Goal: Browse casually: Explore the website without a specific task or goal

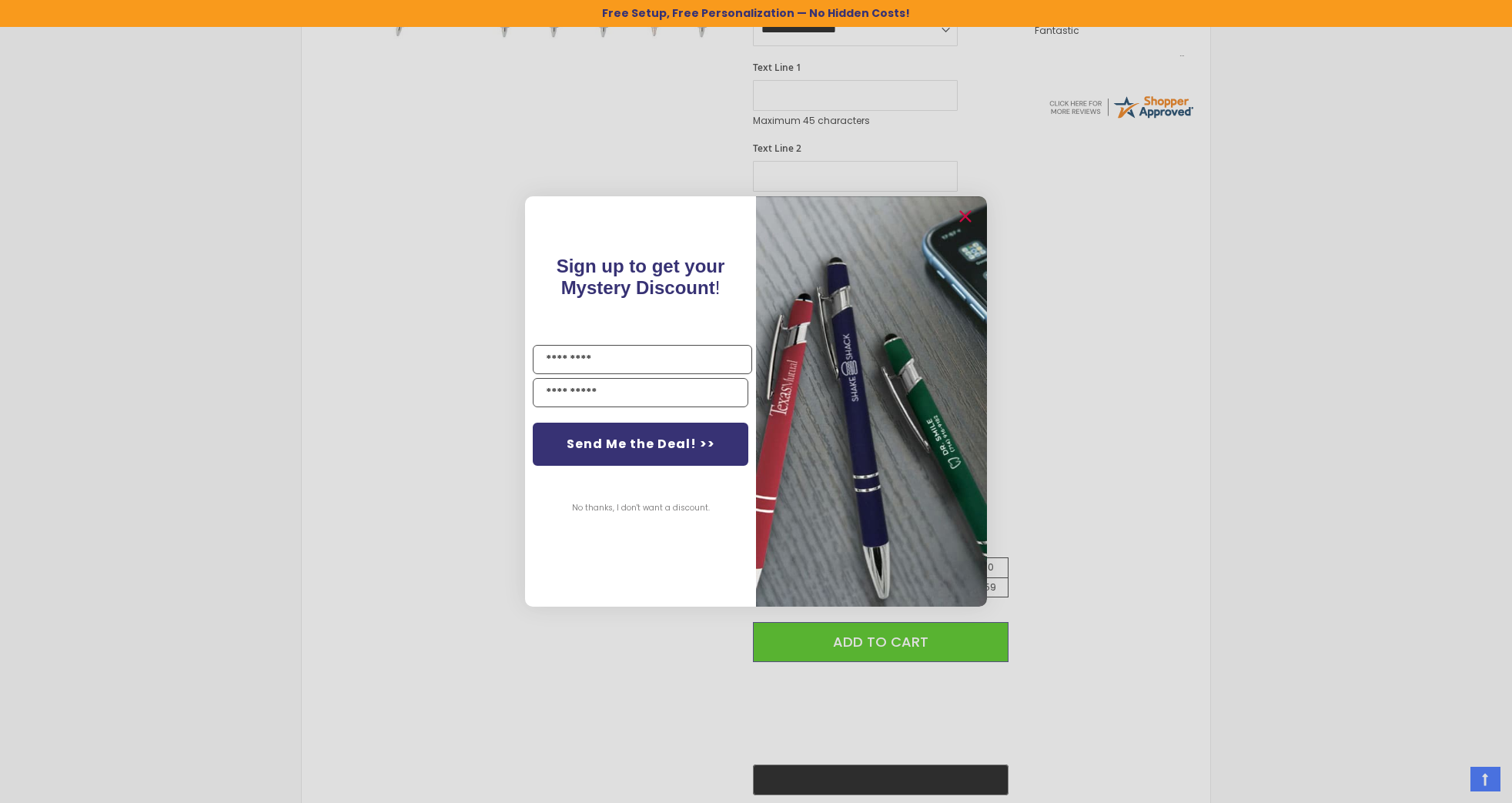
scroll to position [643, 0]
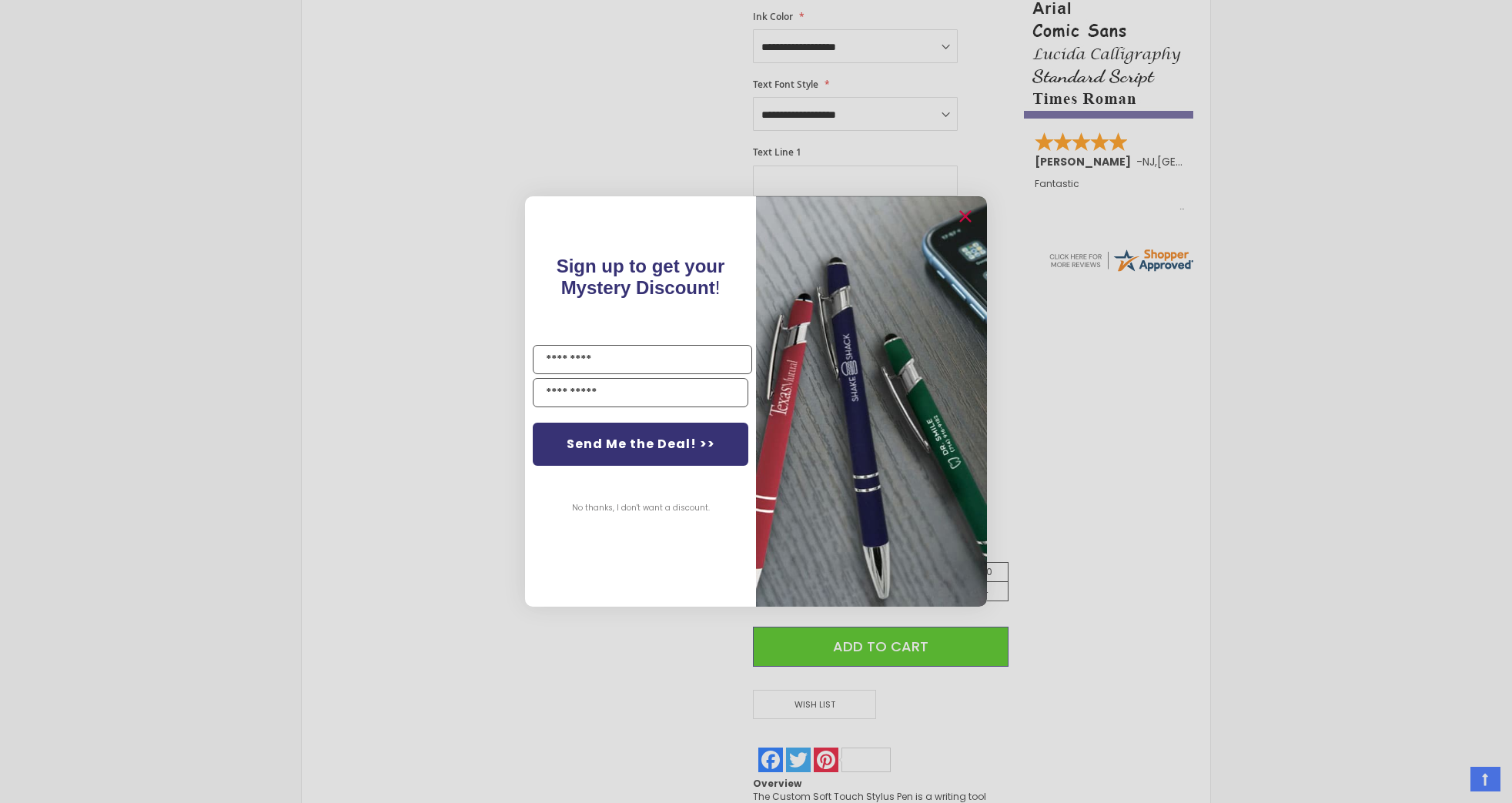
scroll to position [517, 0]
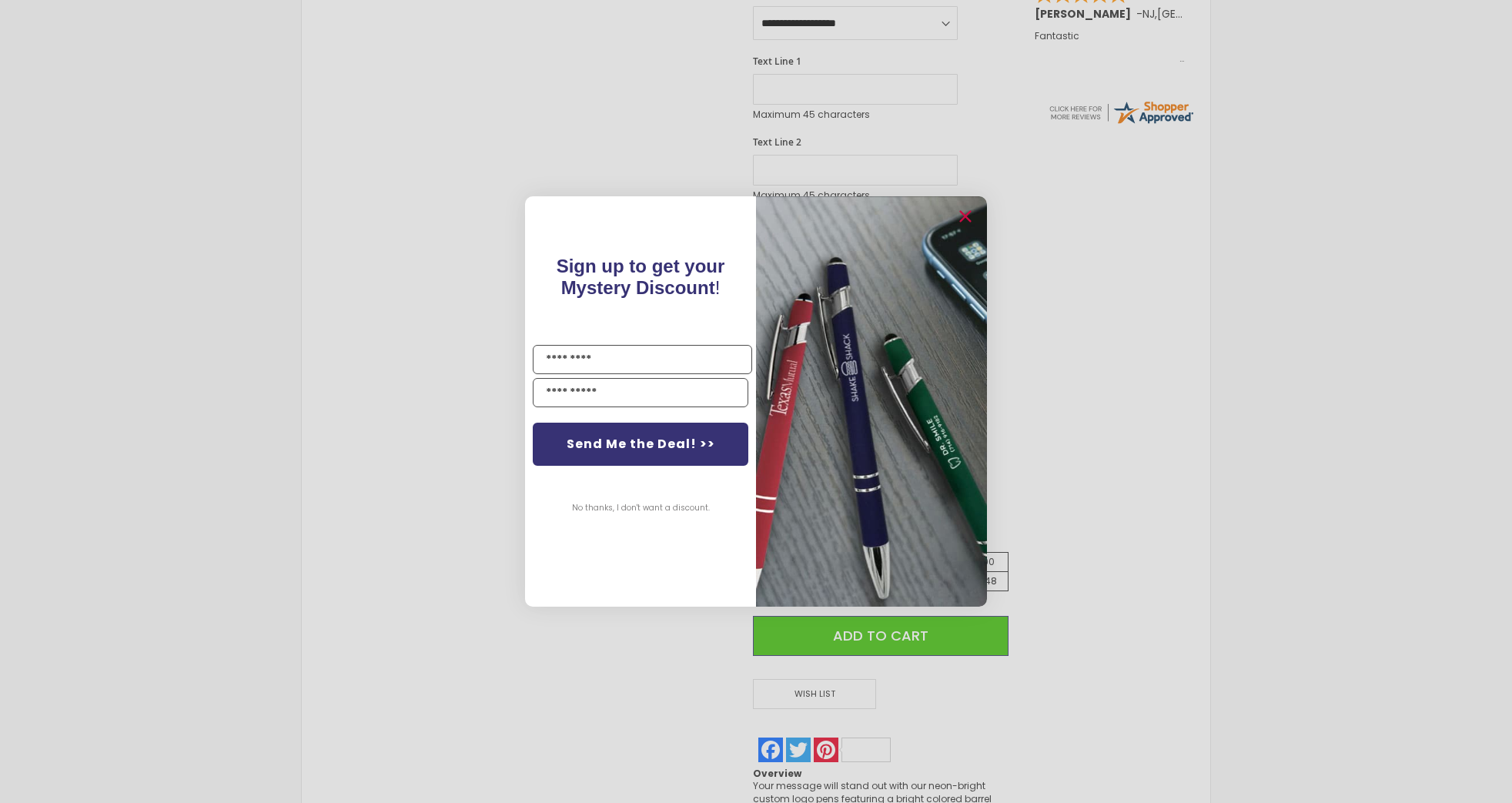
click at [1110, 255] on div "Close dialog Sign up to get your Mystery Discount ! Name Email Send Me the Deal…" at bounding box center [756, 402] width 1512 height 803
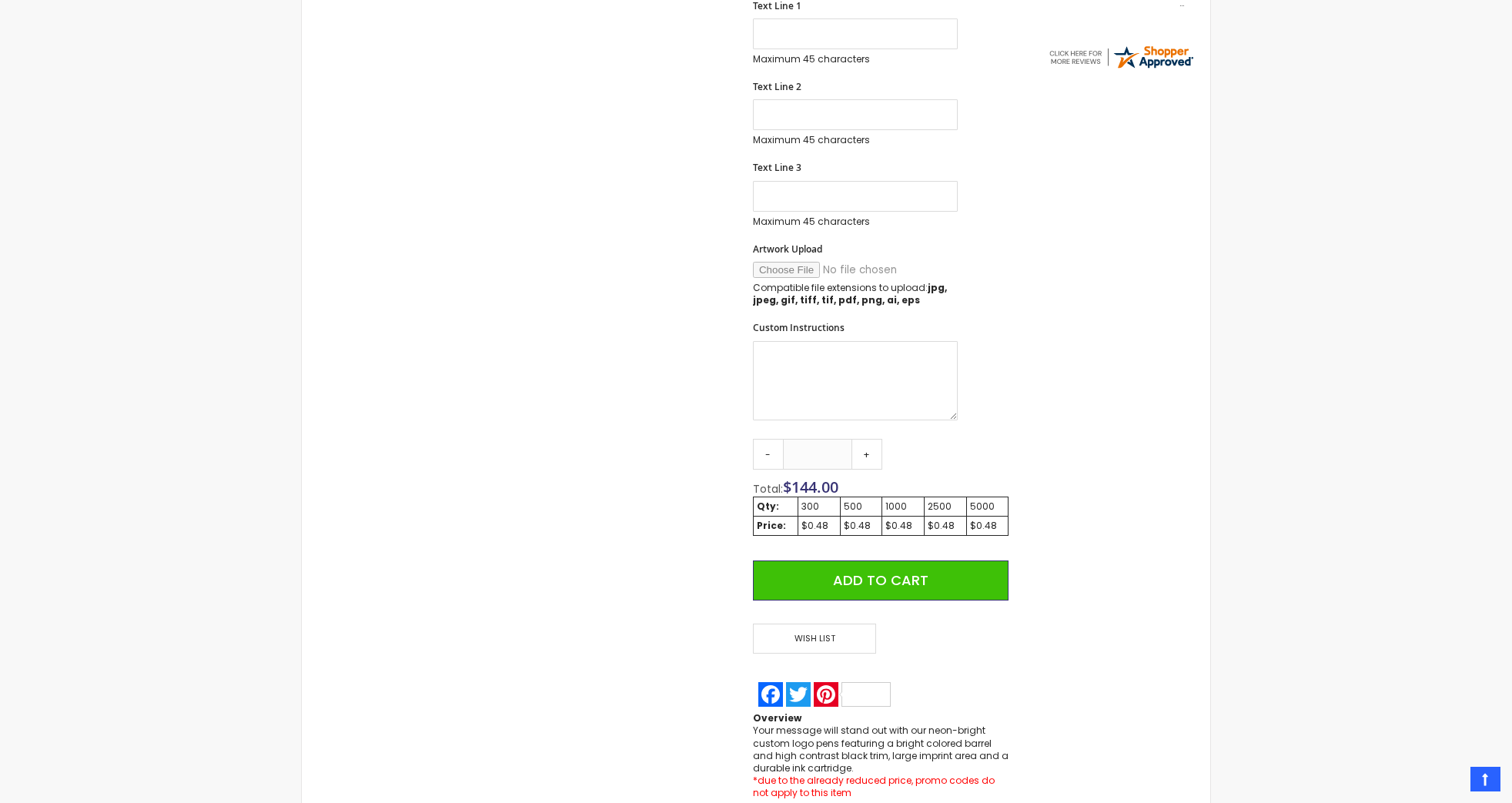
drag, startPoint x: 1118, startPoint y: 439, endPoint x: 1111, endPoint y: 459, distance: 21.2
click at [1118, 438] on div "**********" at bounding box center [756, 207] width 893 height 1184
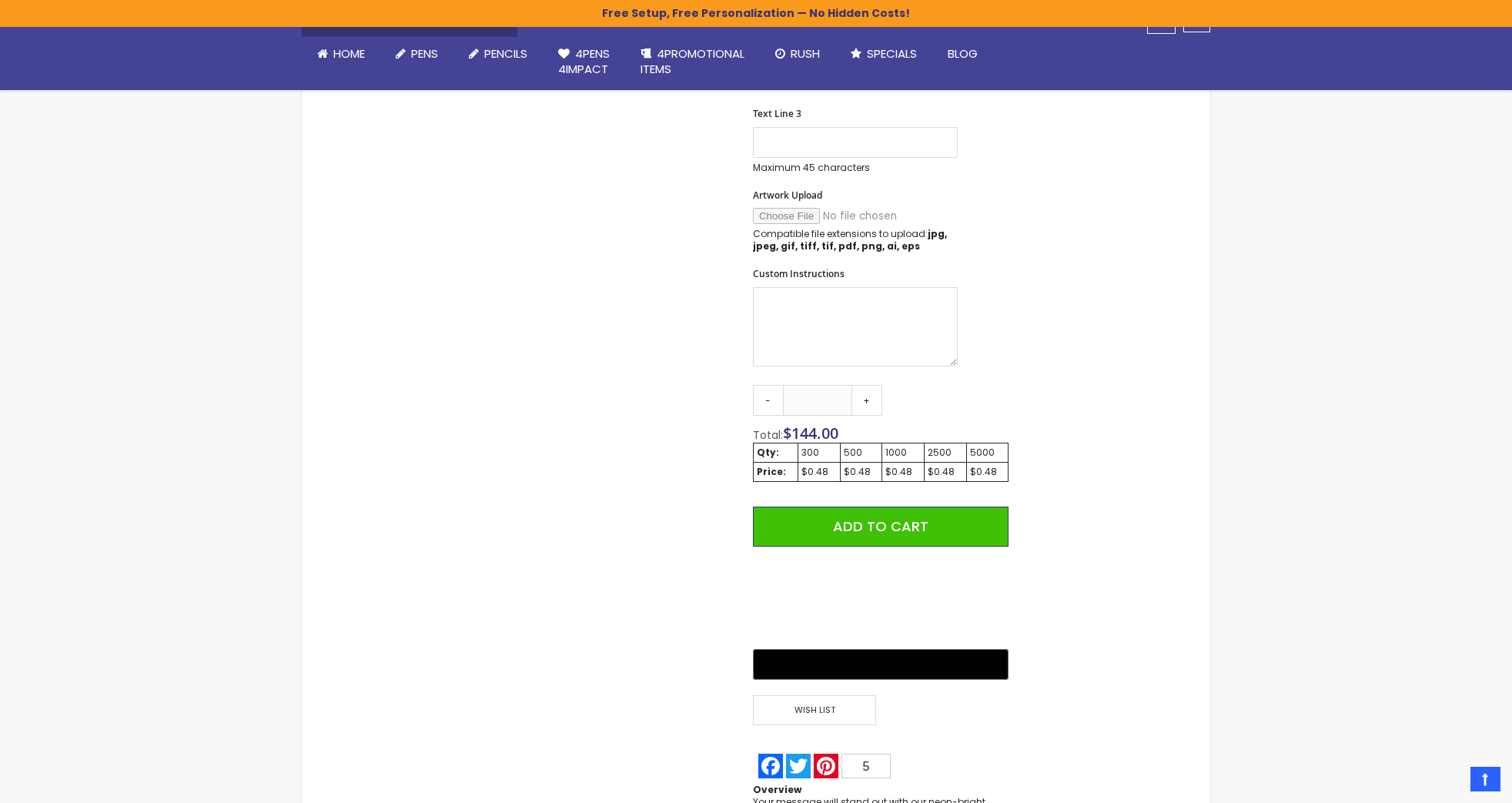
scroll to position [693, 0]
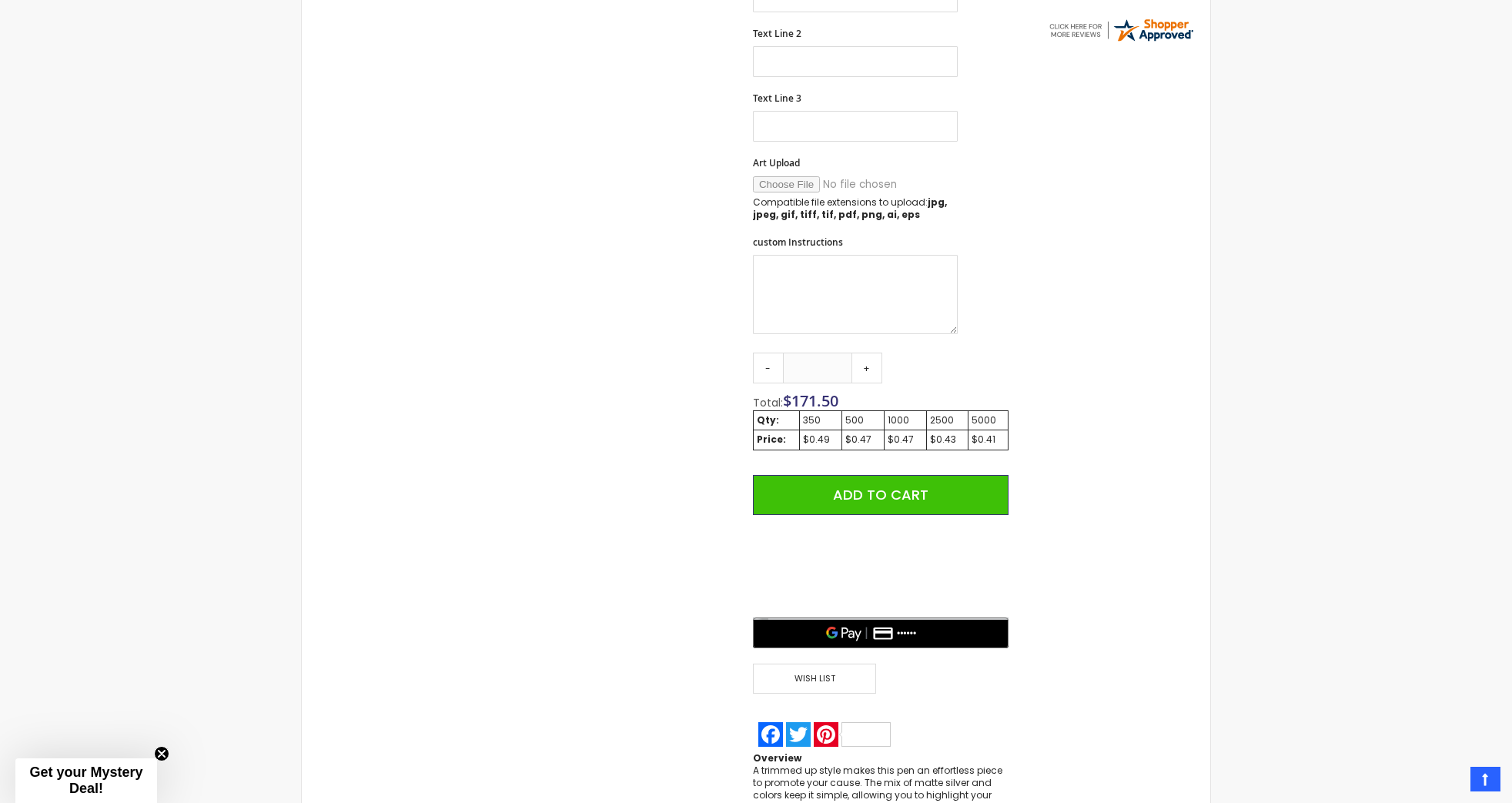
scroll to position [720, 0]
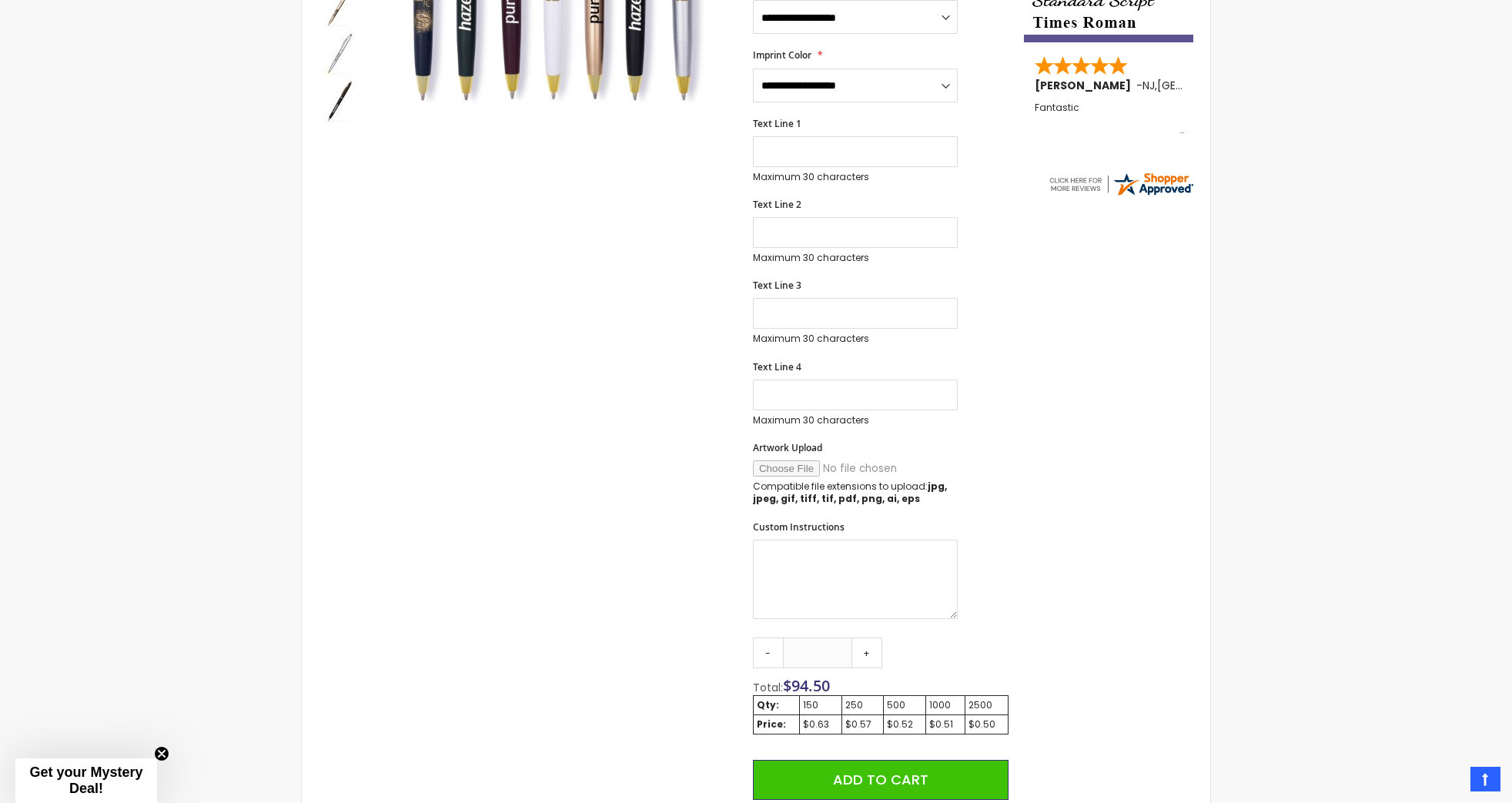
scroll to position [769, 0]
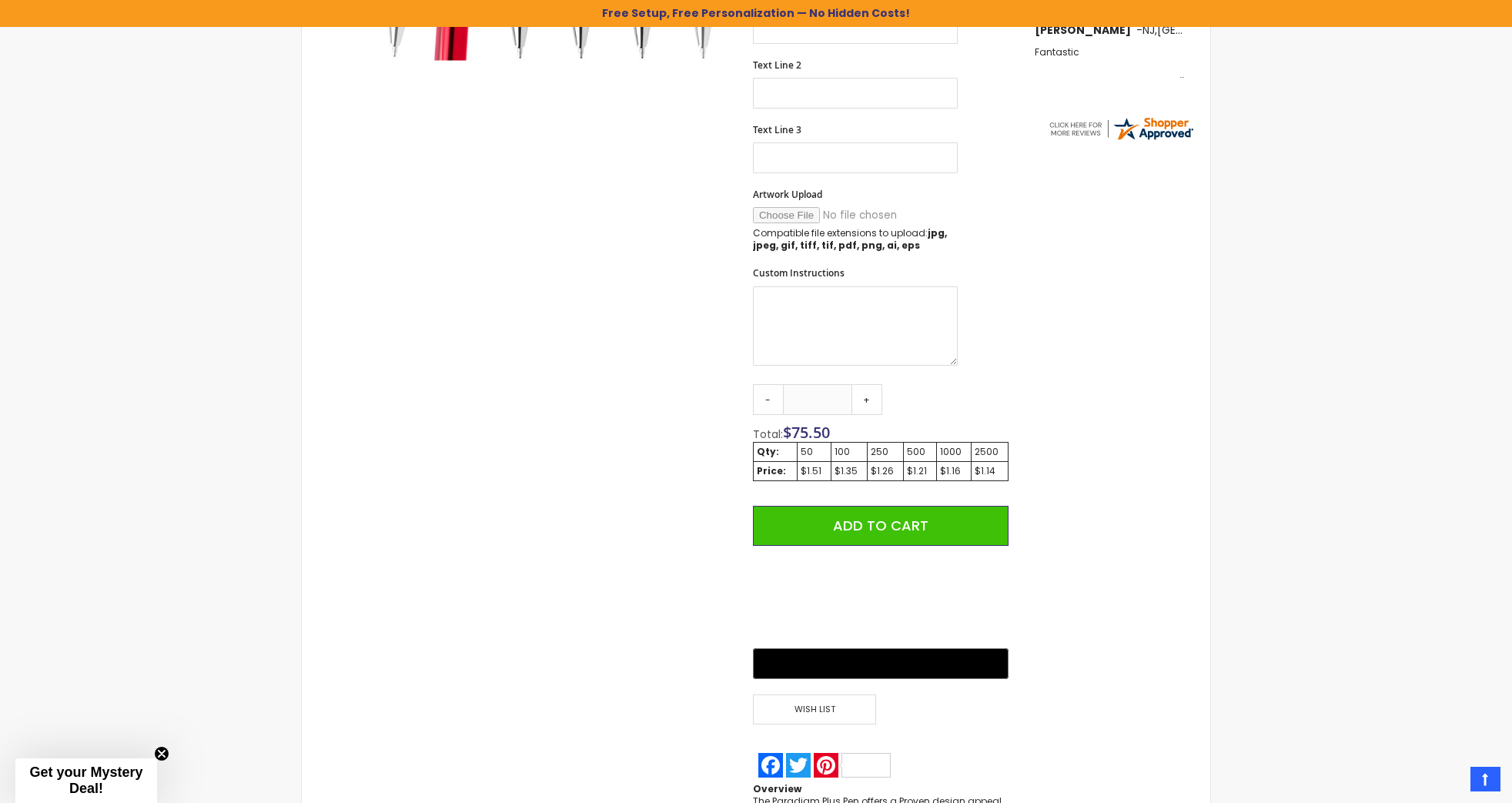
scroll to position [621, 0]
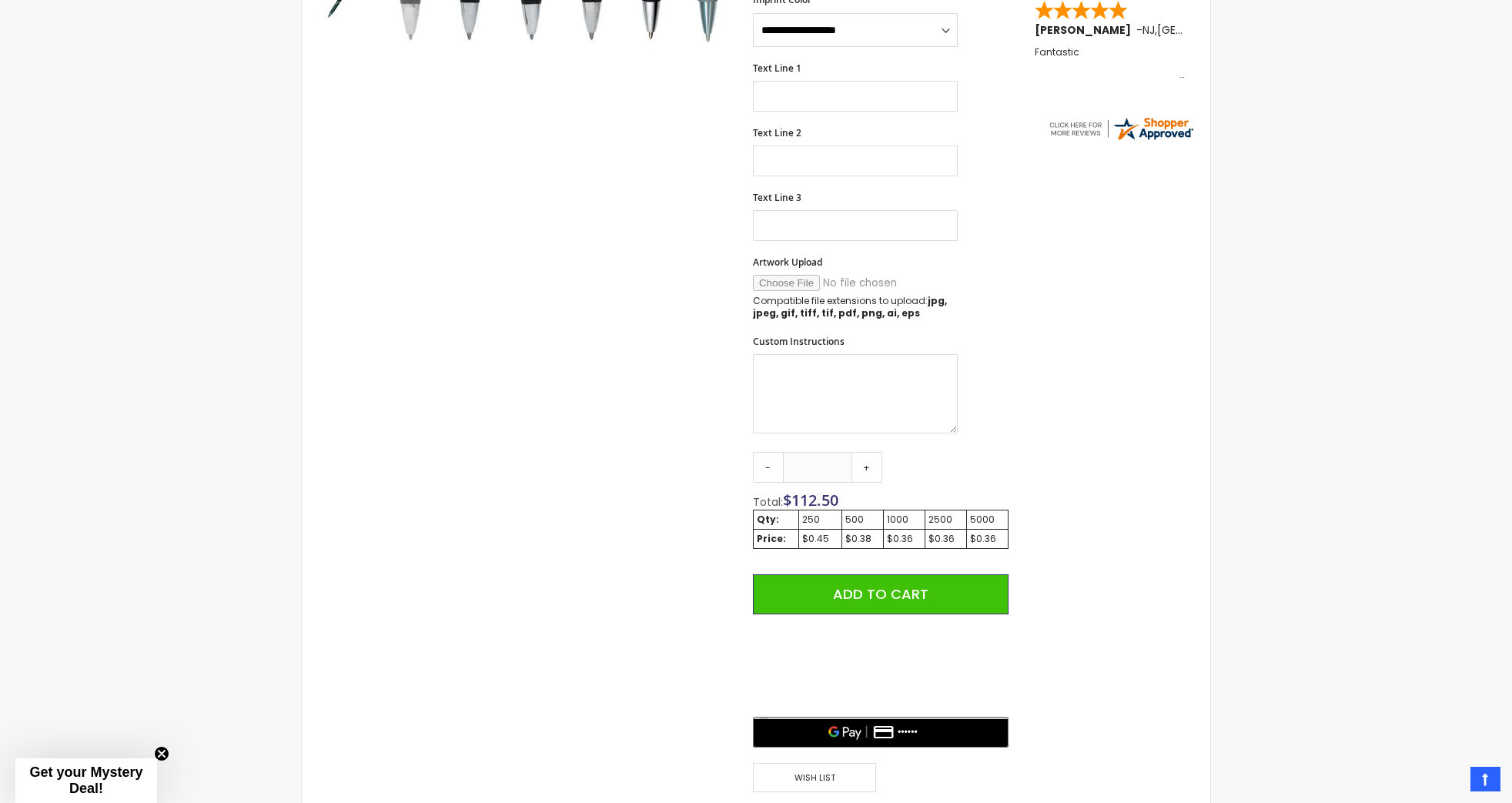
scroll to position [621, 0]
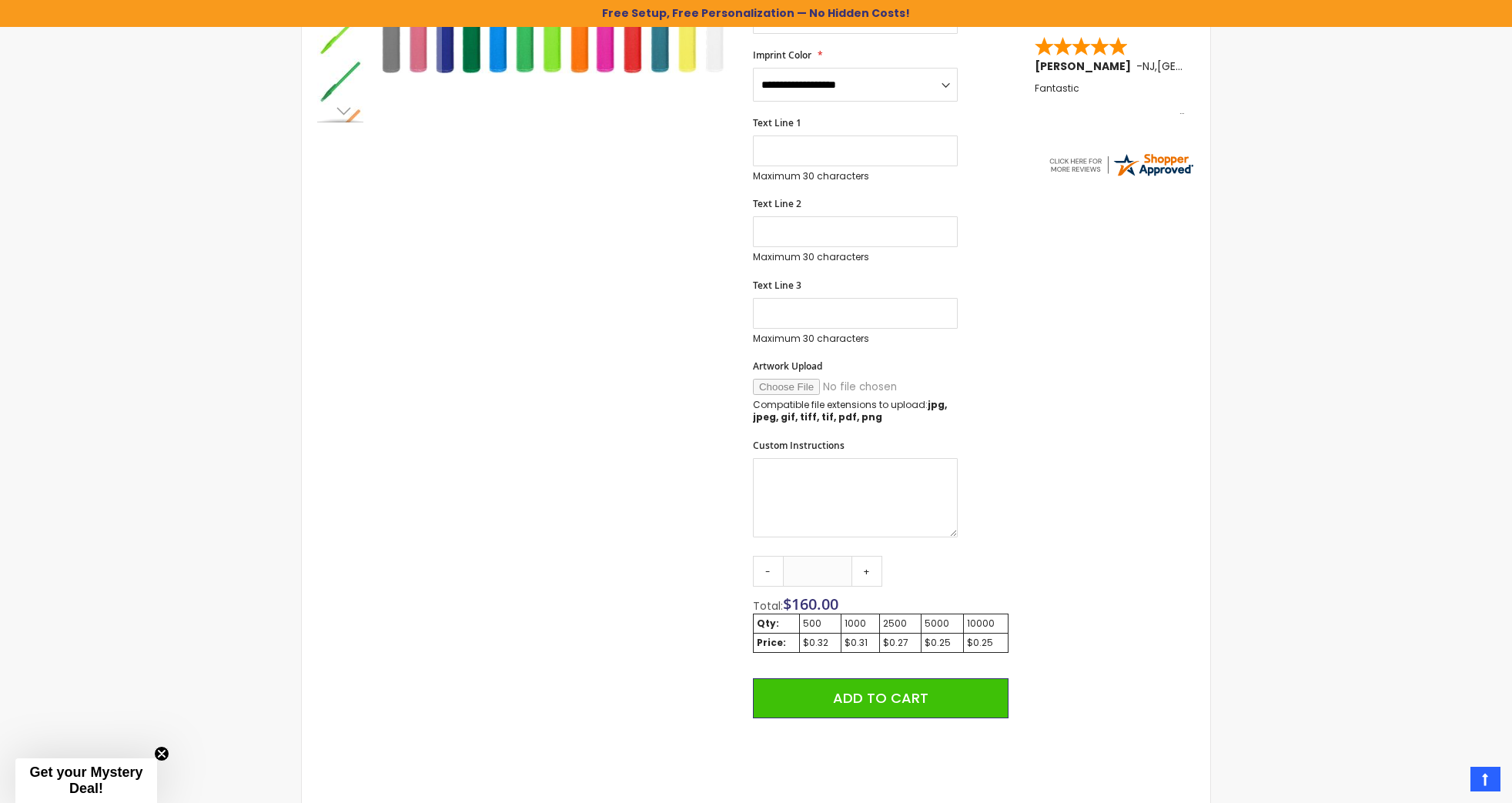
scroll to position [585, 0]
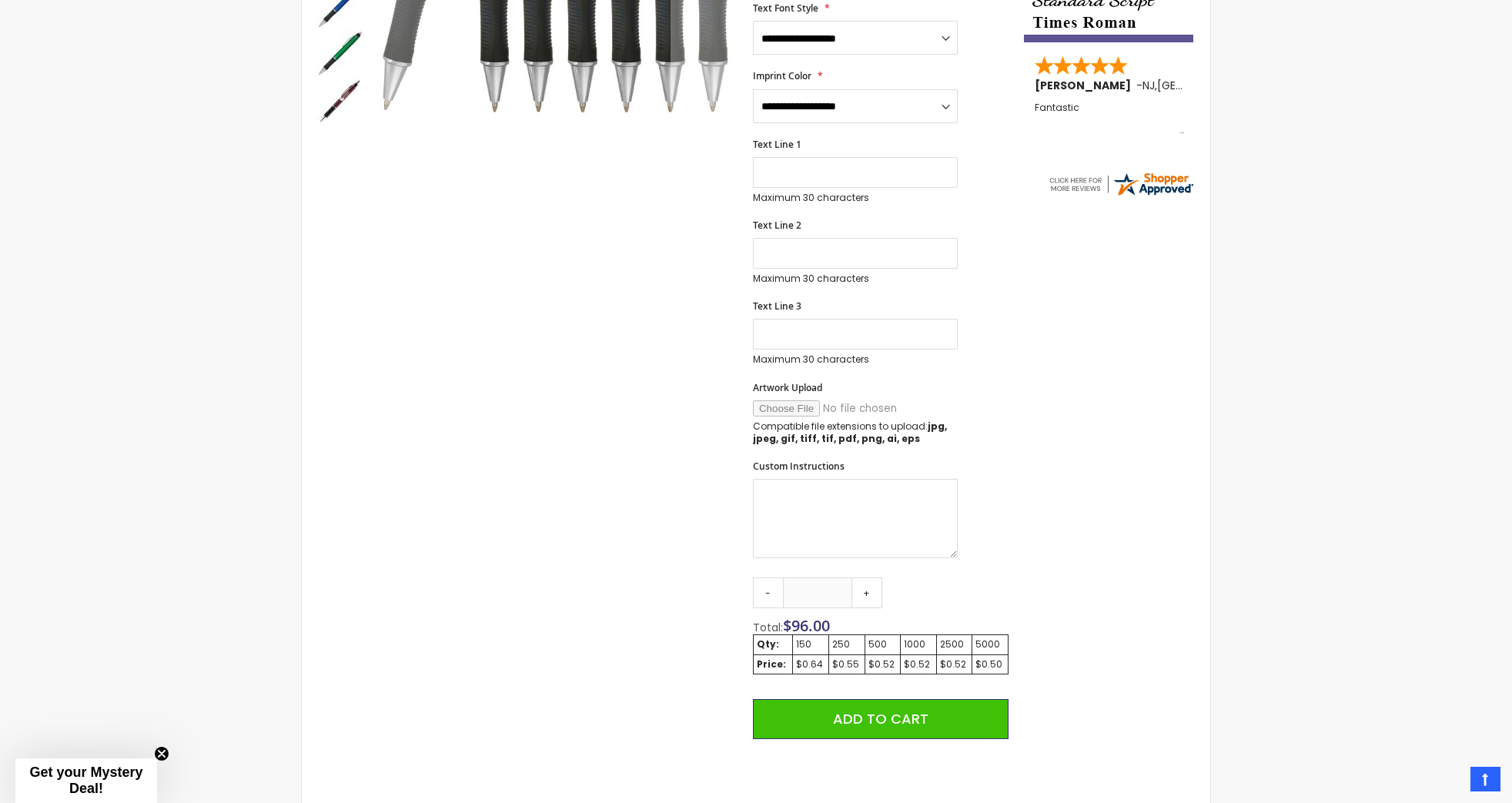
scroll to position [565, 0]
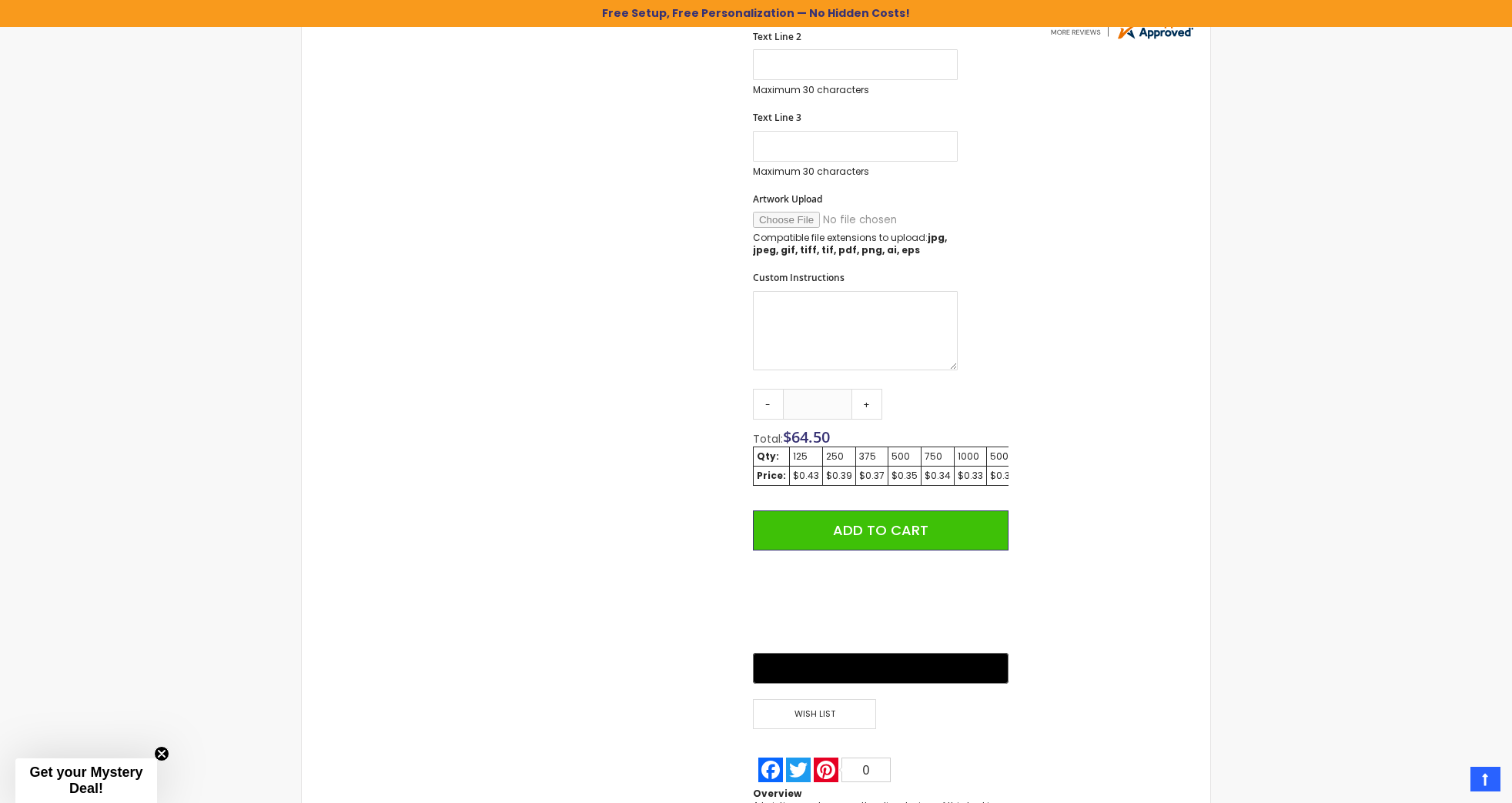
scroll to position [769, 0]
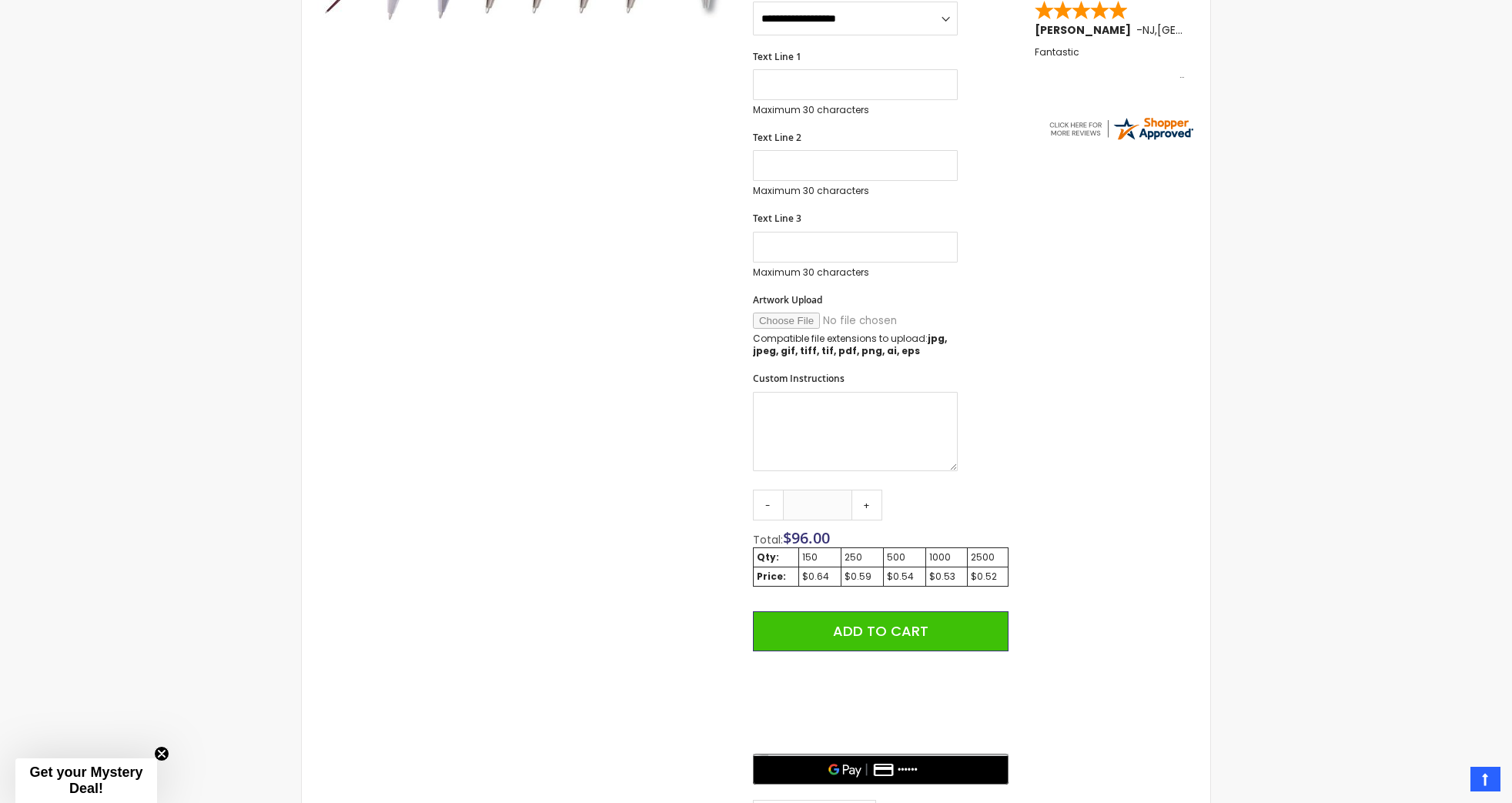
scroll to position [621, 0]
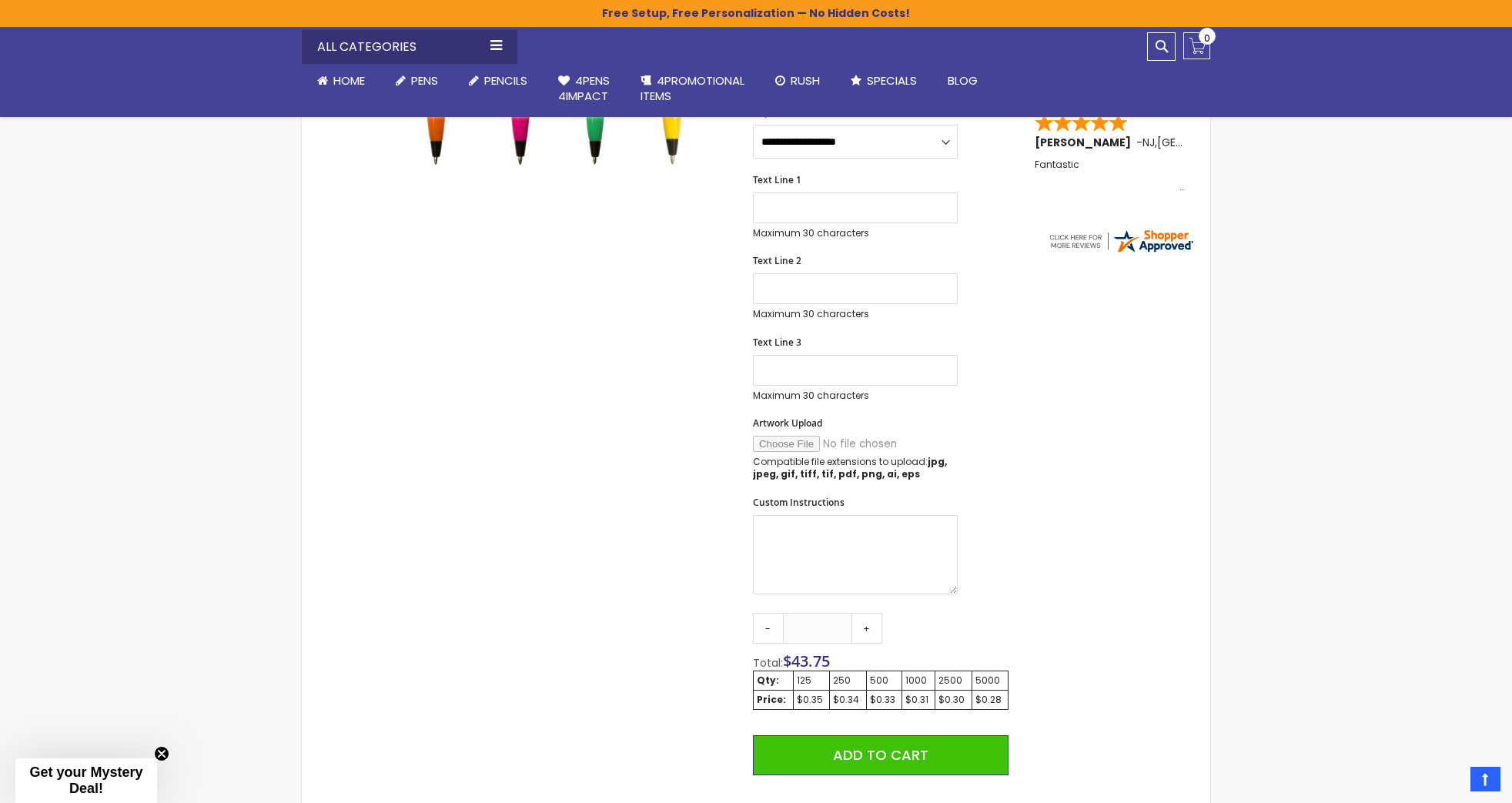
scroll to position [616, 0]
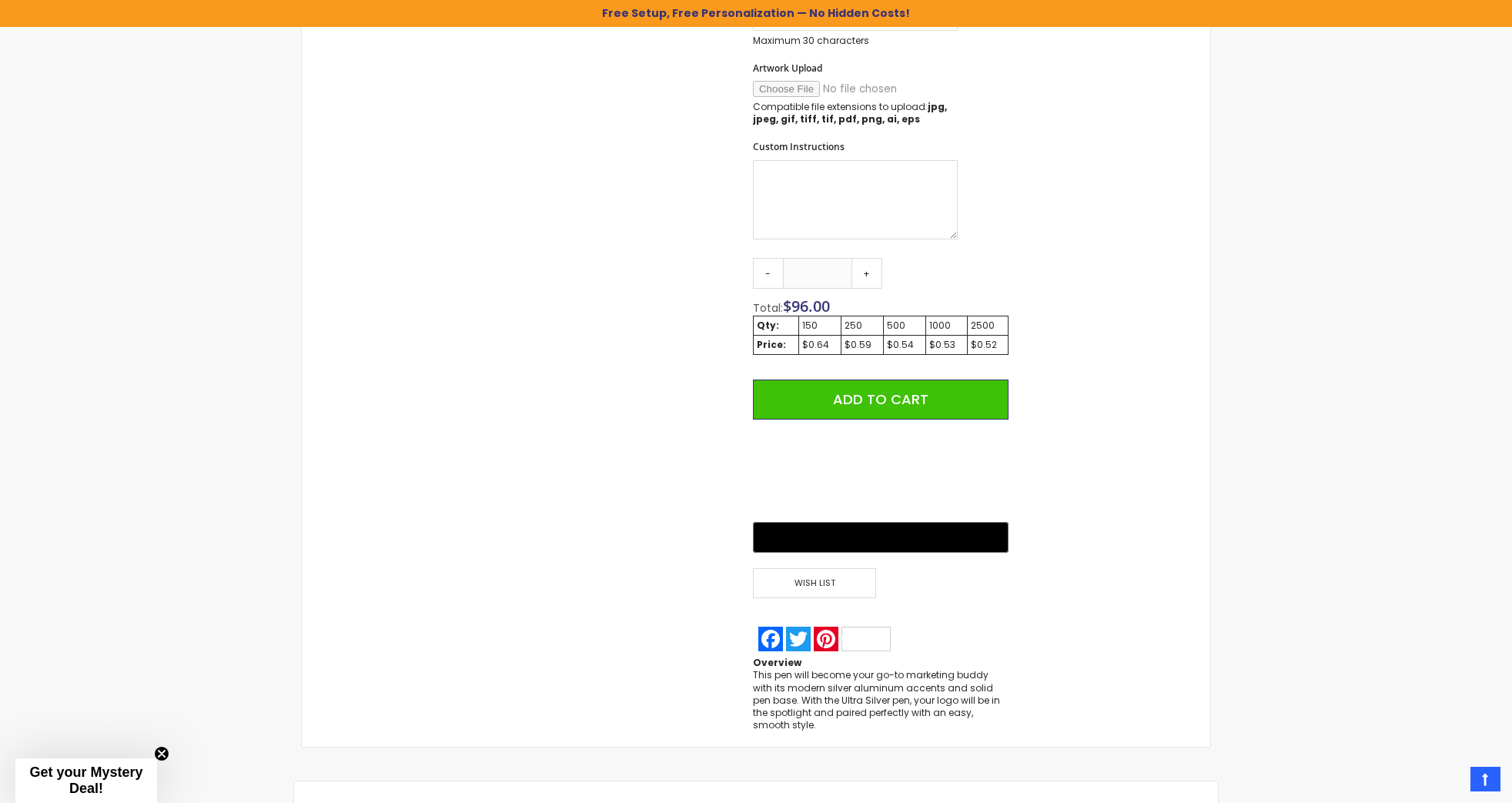
scroll to position [853, 0]
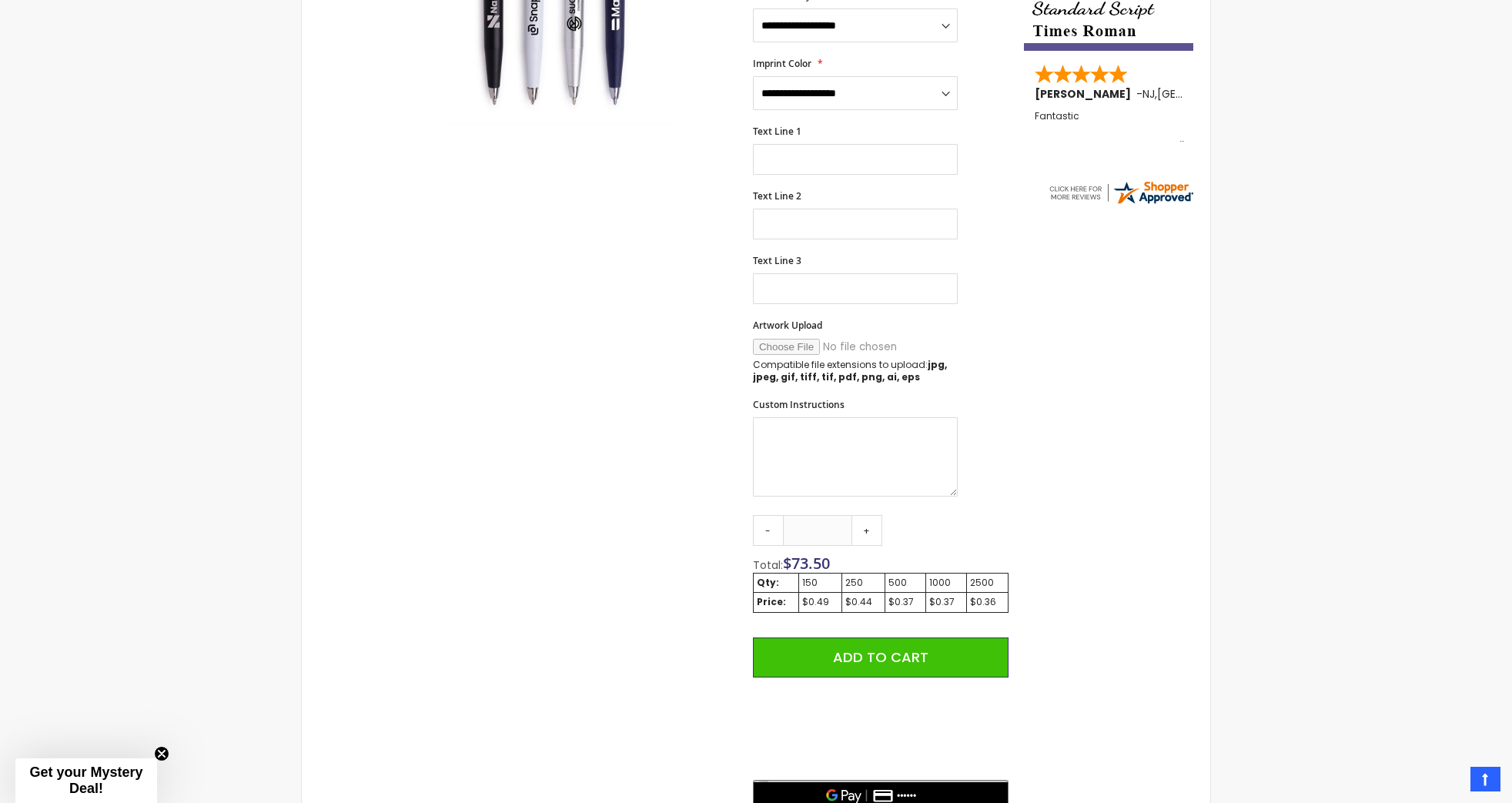
scroll to position [558, 0]
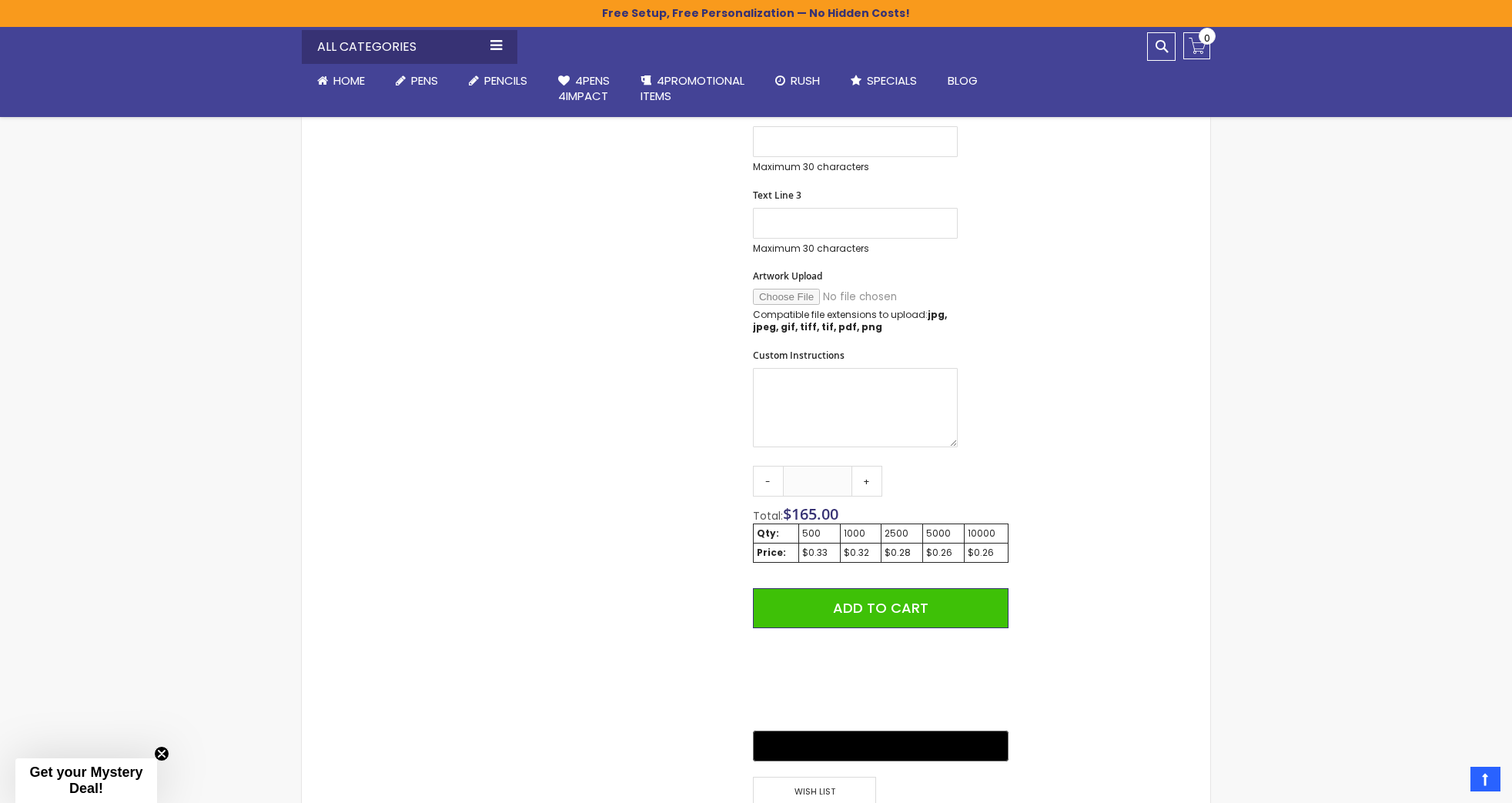
scroll to position [769, 0]
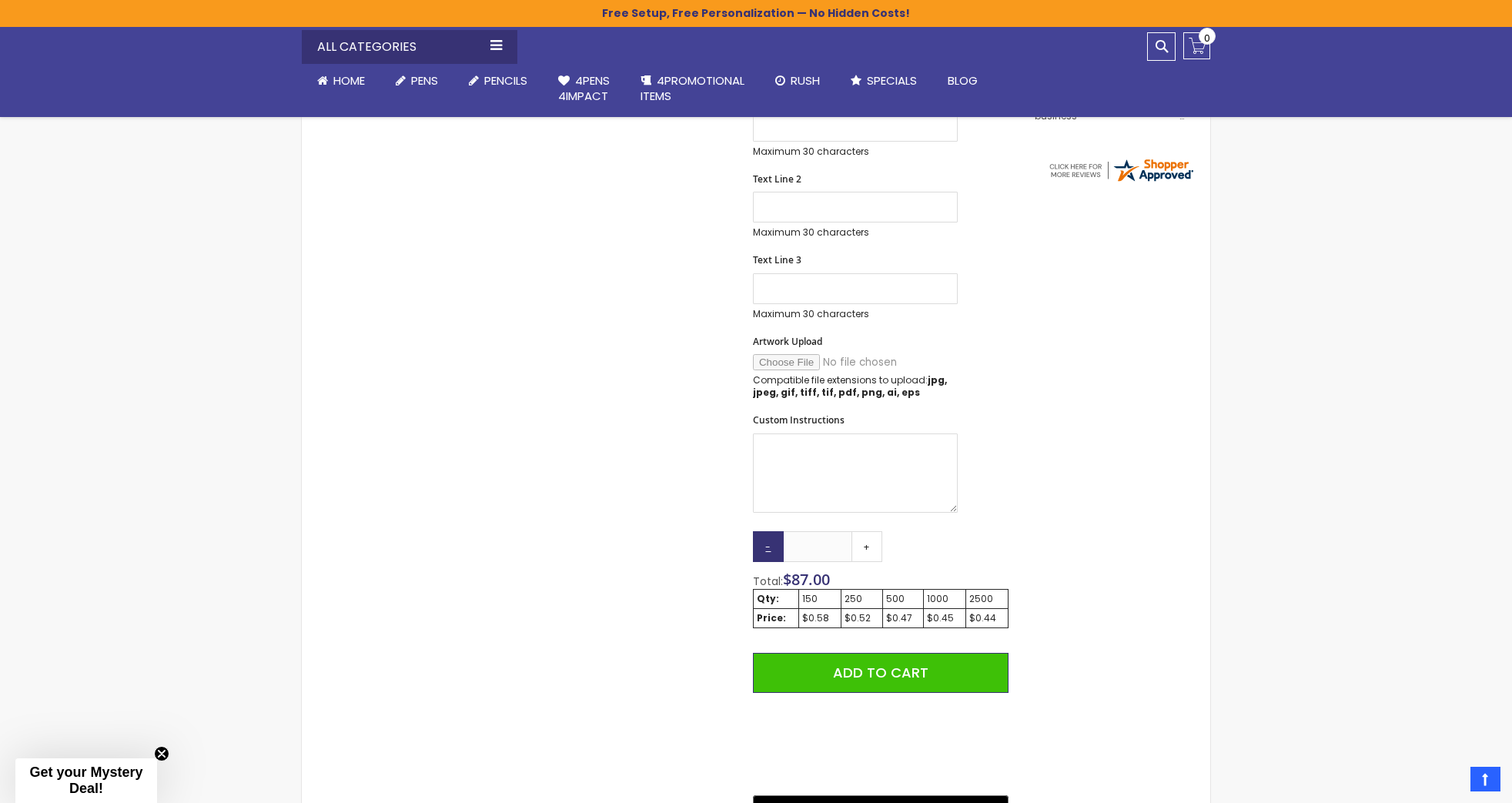
scroll to position [693, 0]
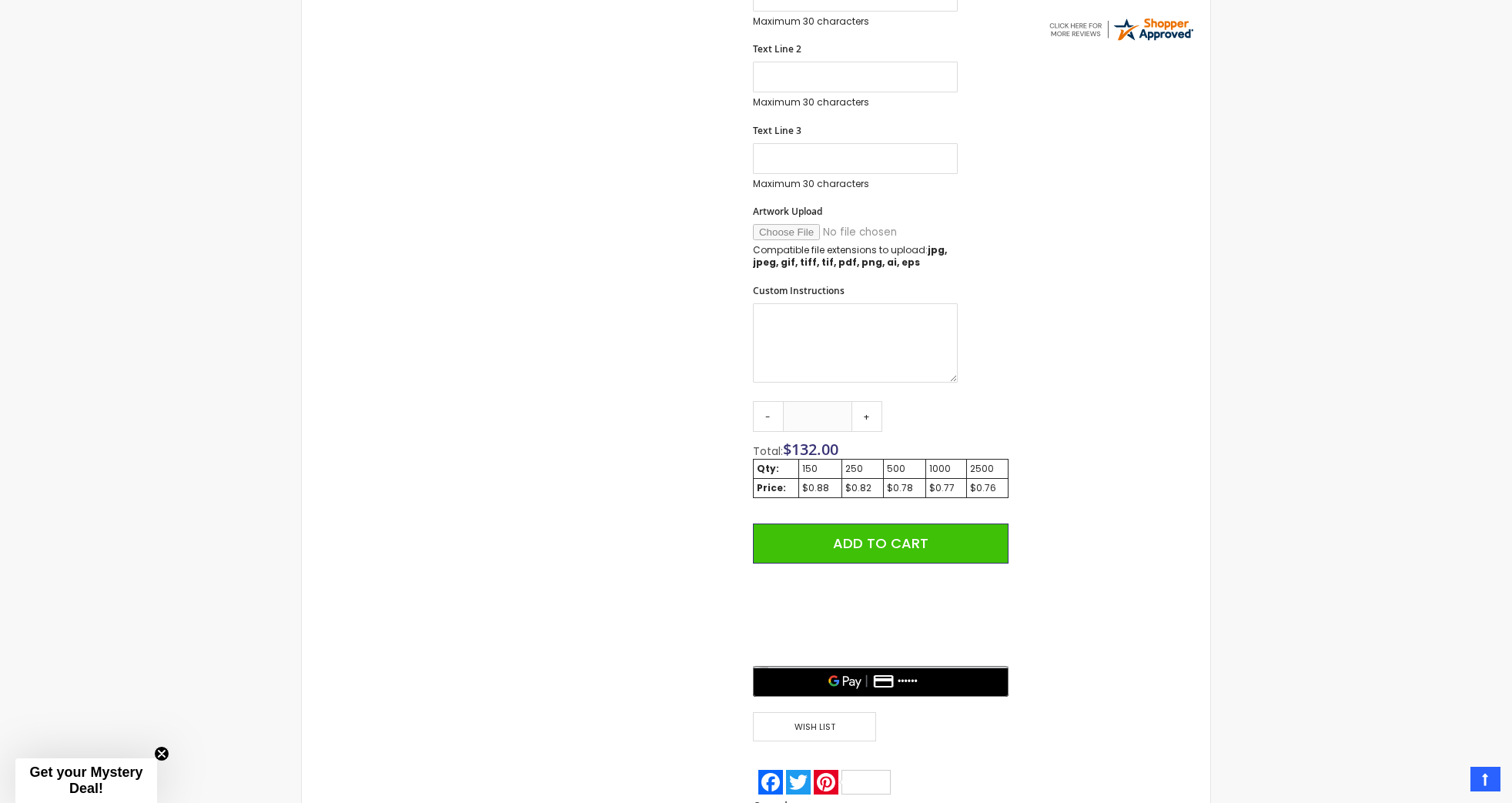
scroll to position [721, 0]
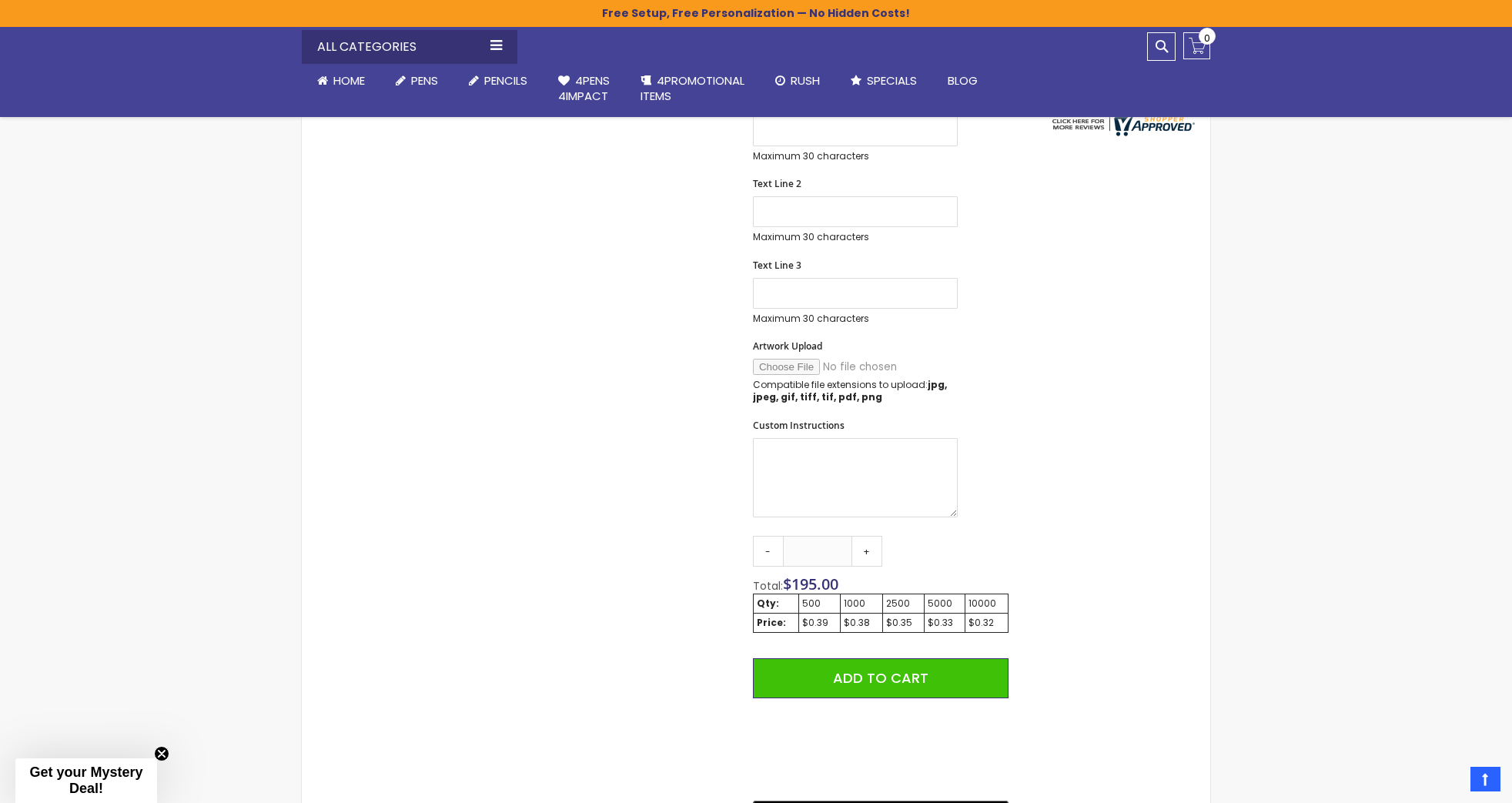
scroll to position [616, 0]
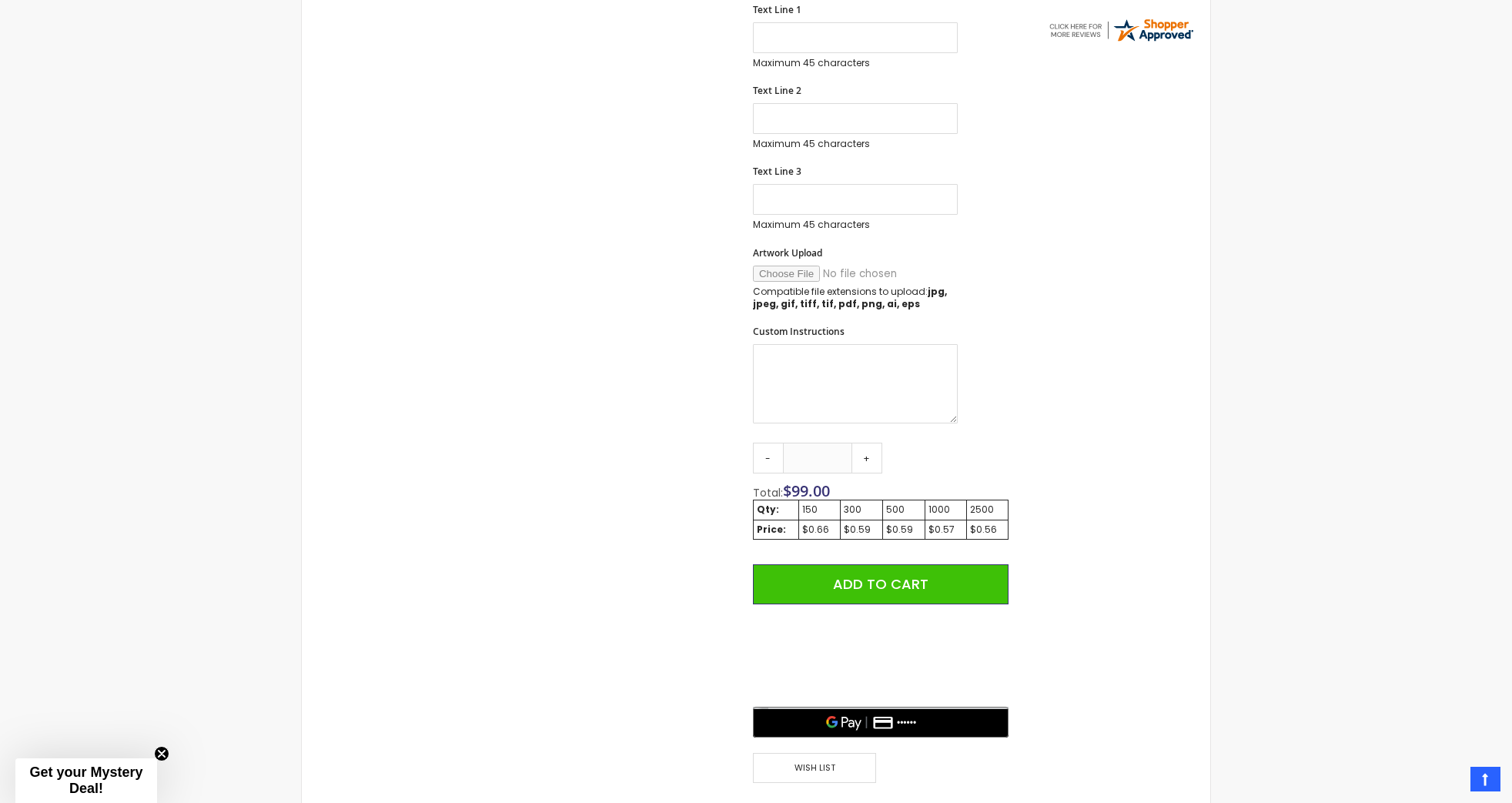
scroll to position [720, 0]
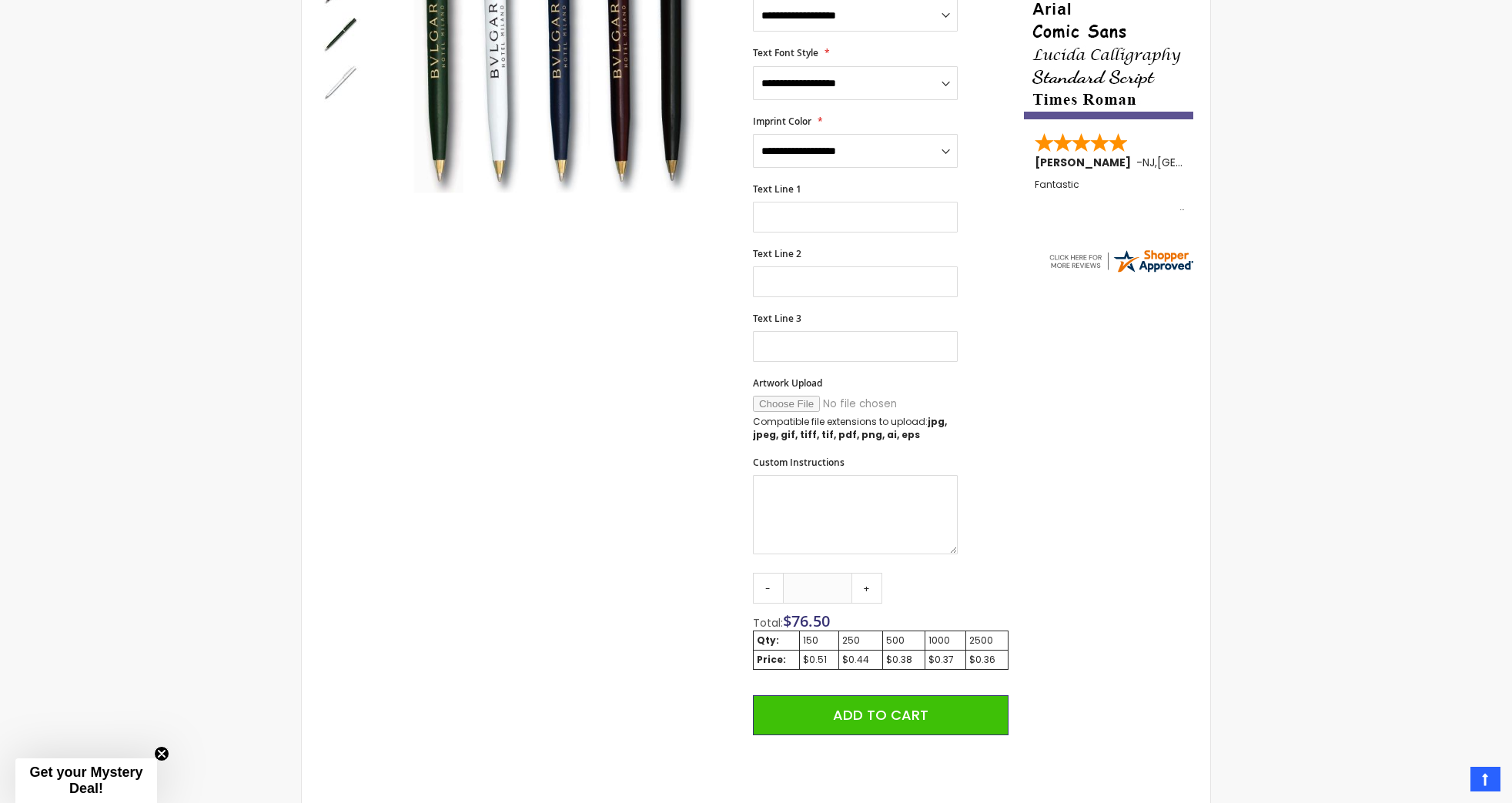
scroll to position [489, 0]
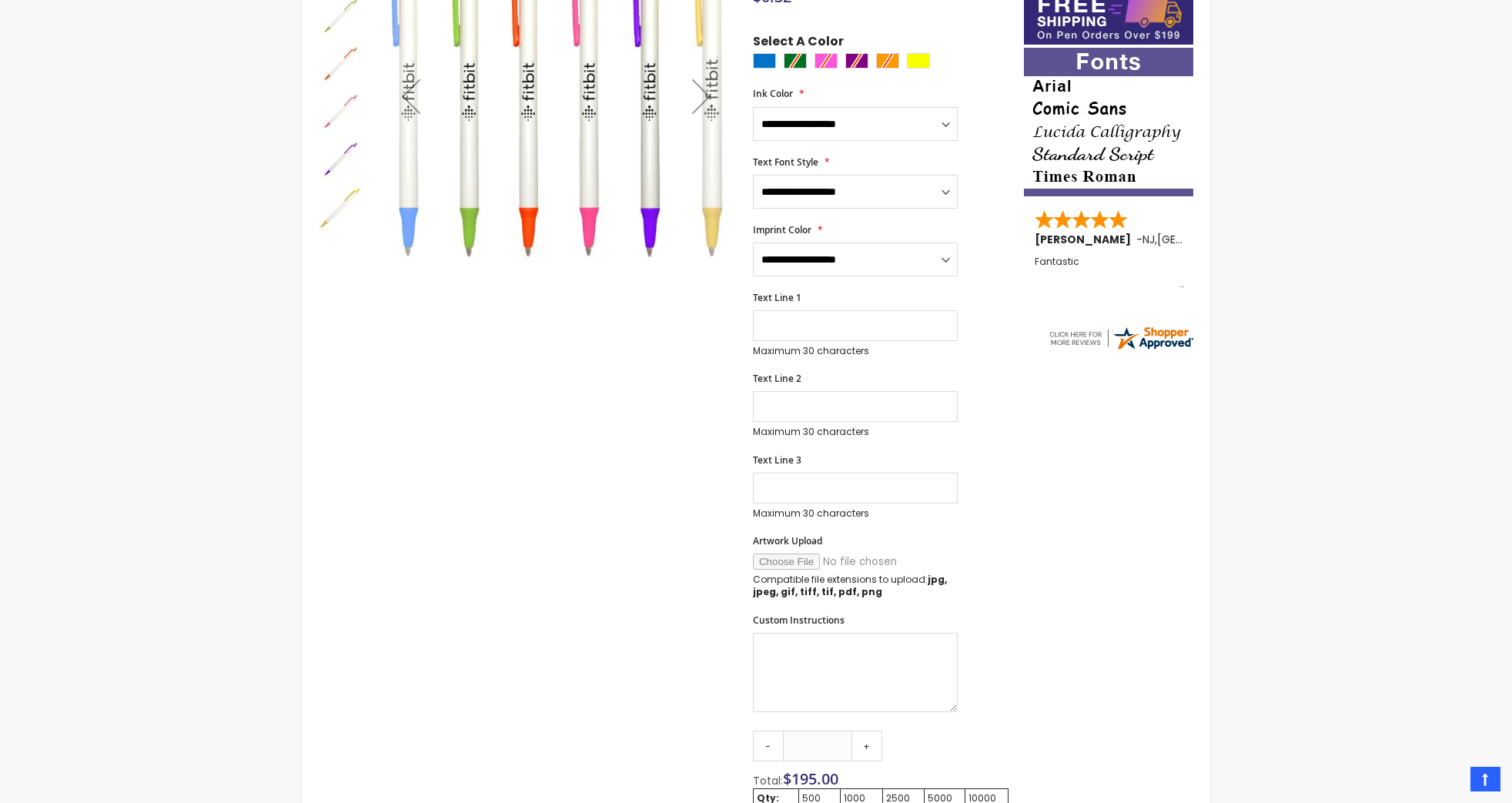
scroll to position [154, 0]
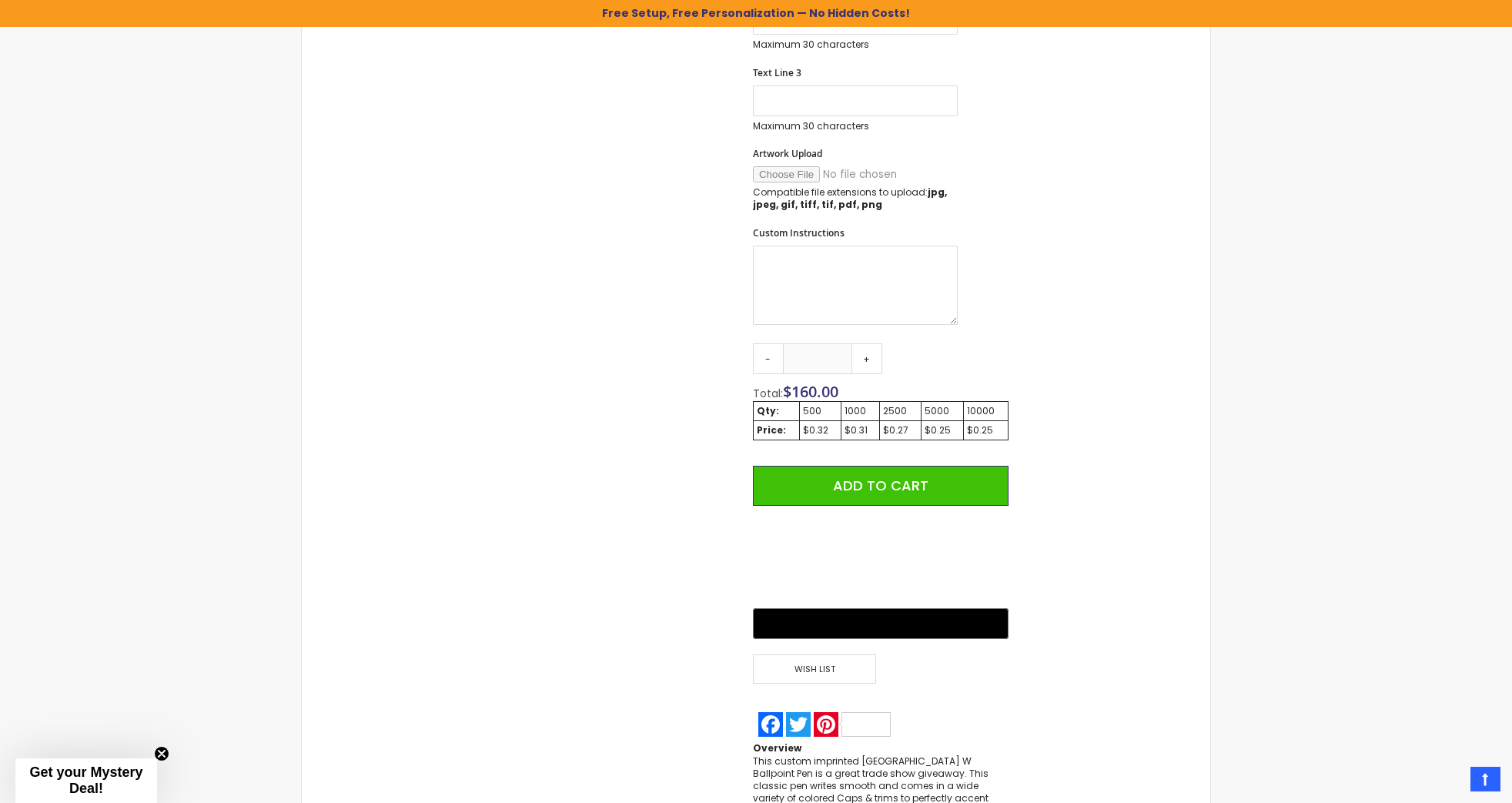
scroll to position [797, 0]
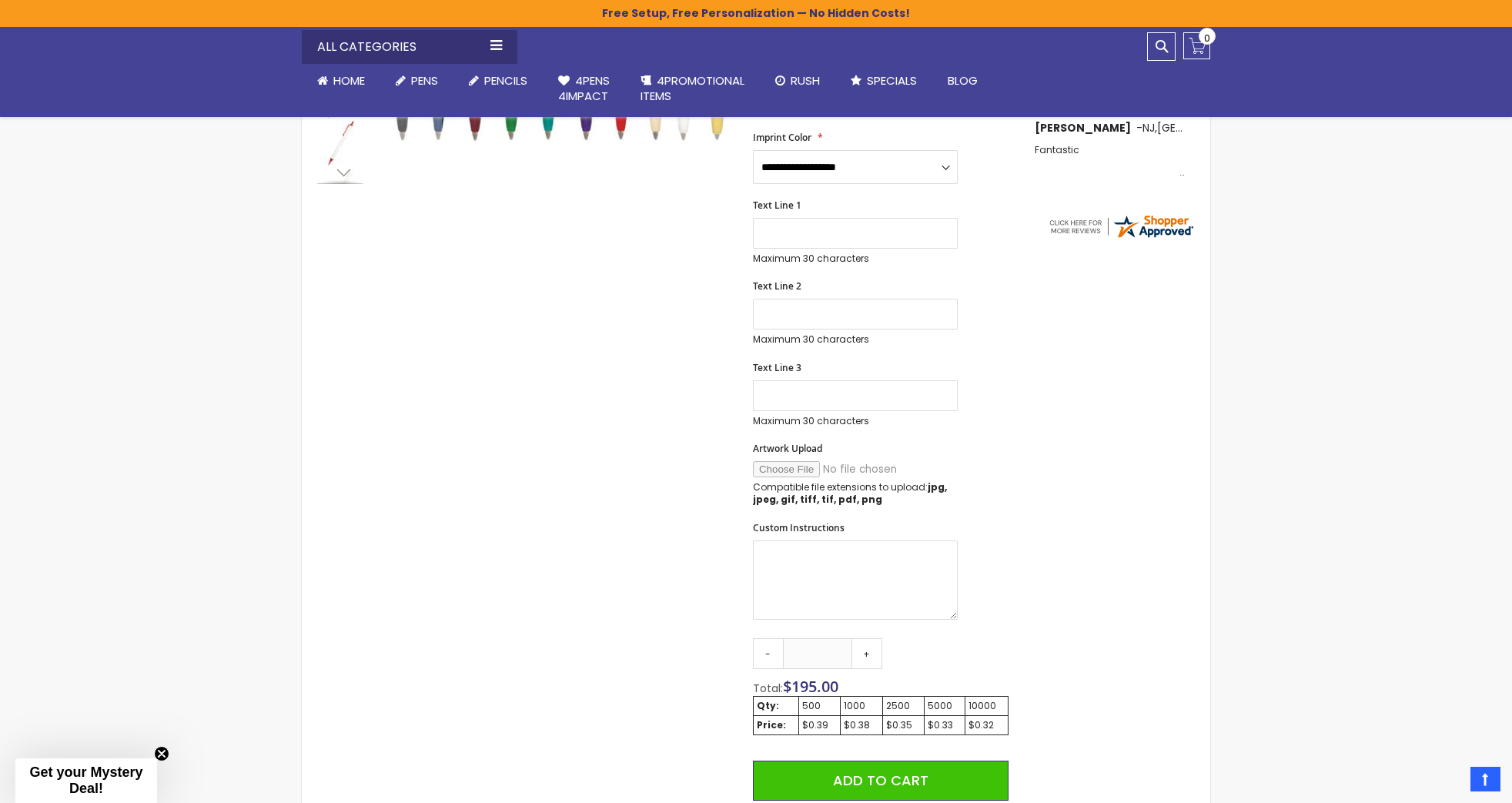
scroll to position [565, 0]
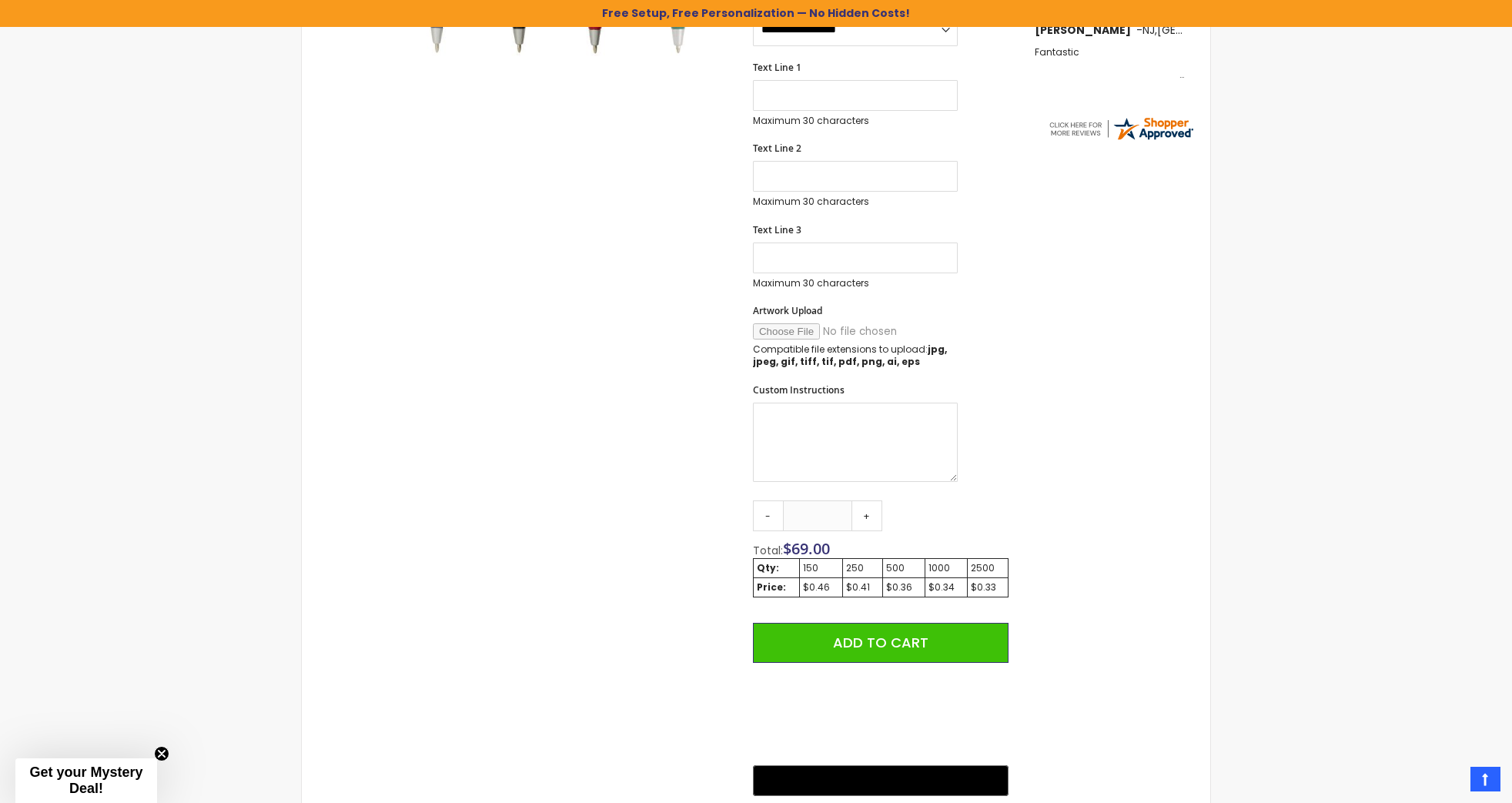
scroll to position [621, 0]
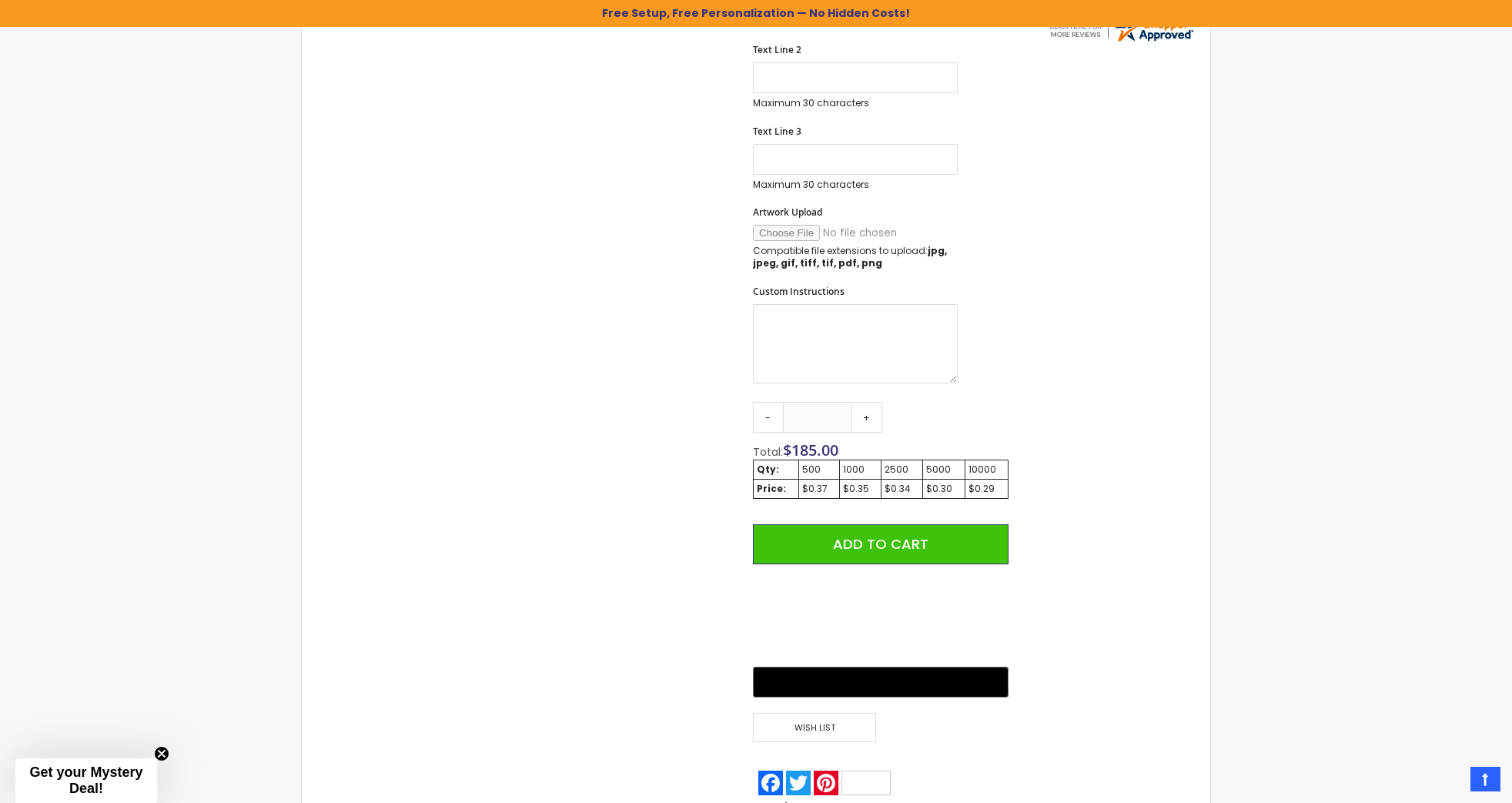
scroll to position [720, 0]
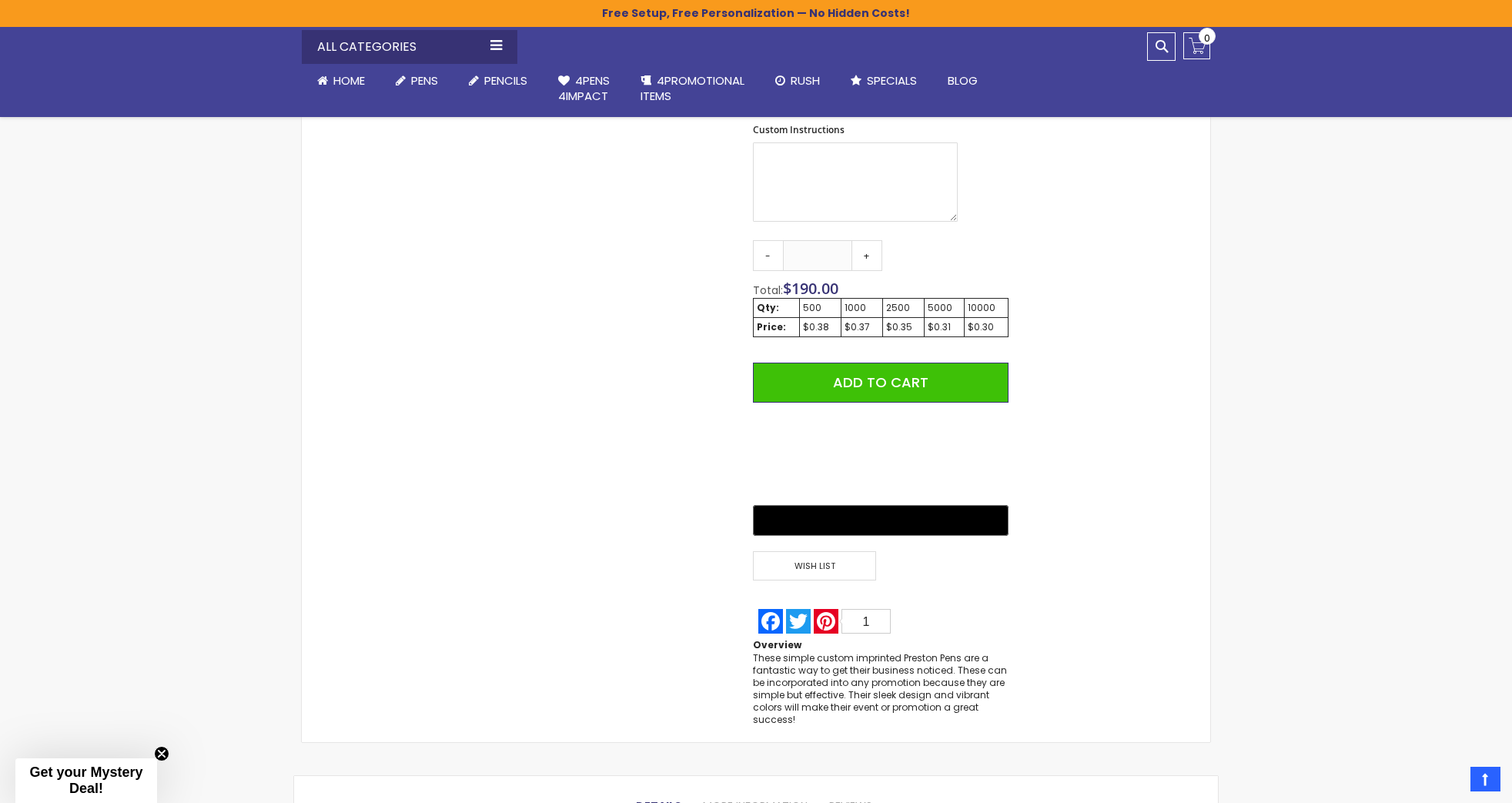
scroll to position [720, 0]
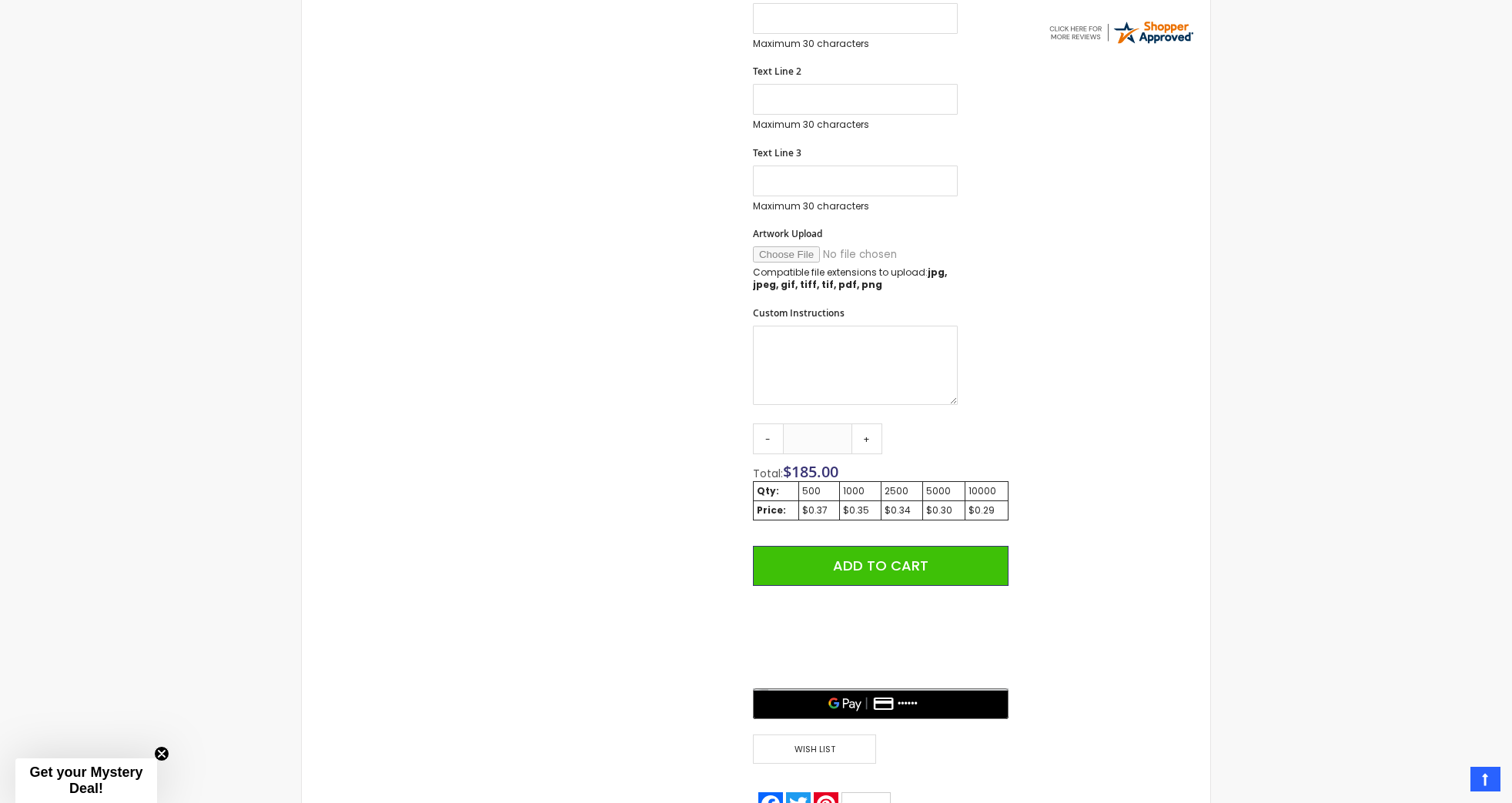
scroll to position [718, 0]
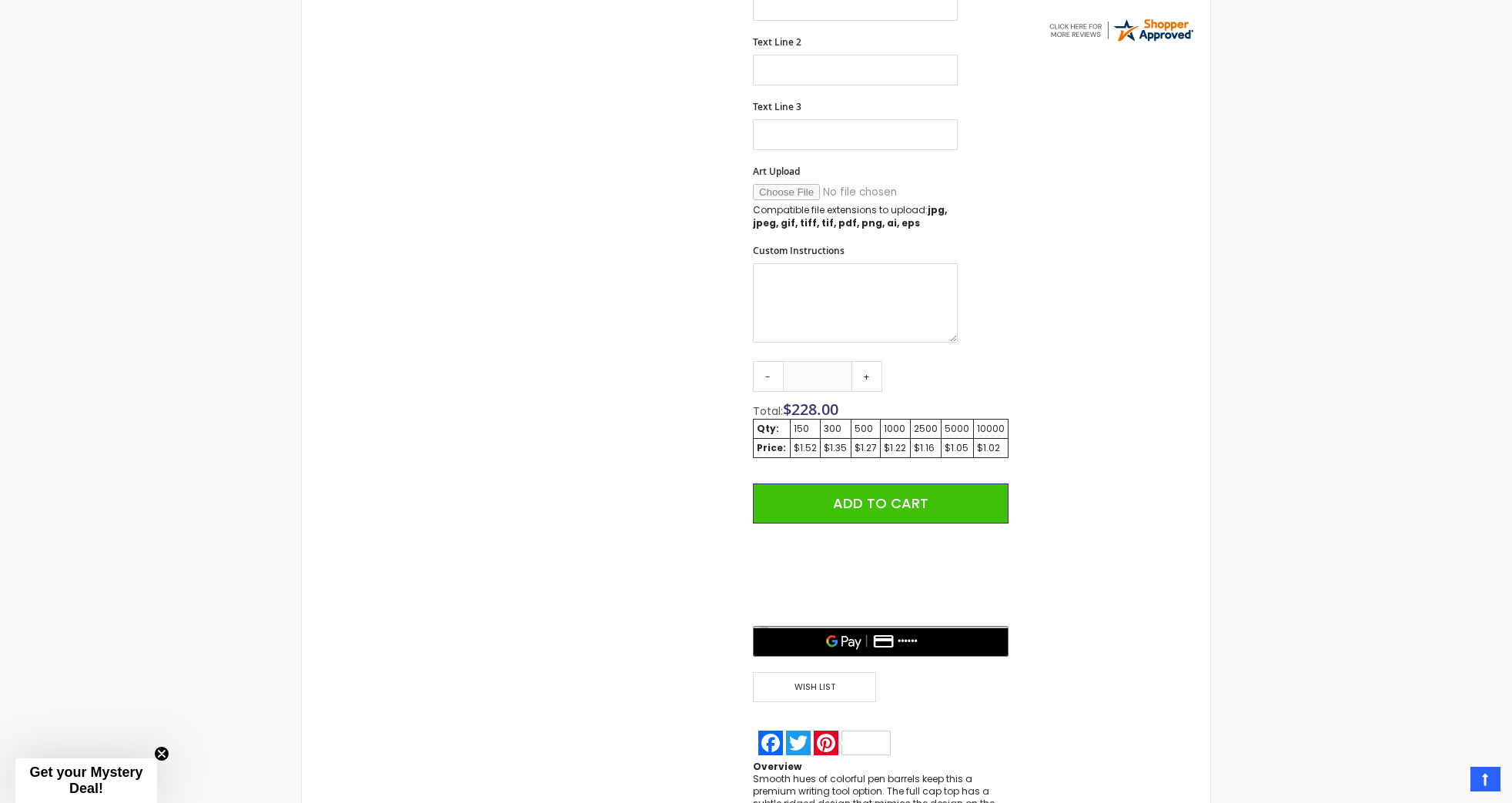
scroll to position [720, 0]
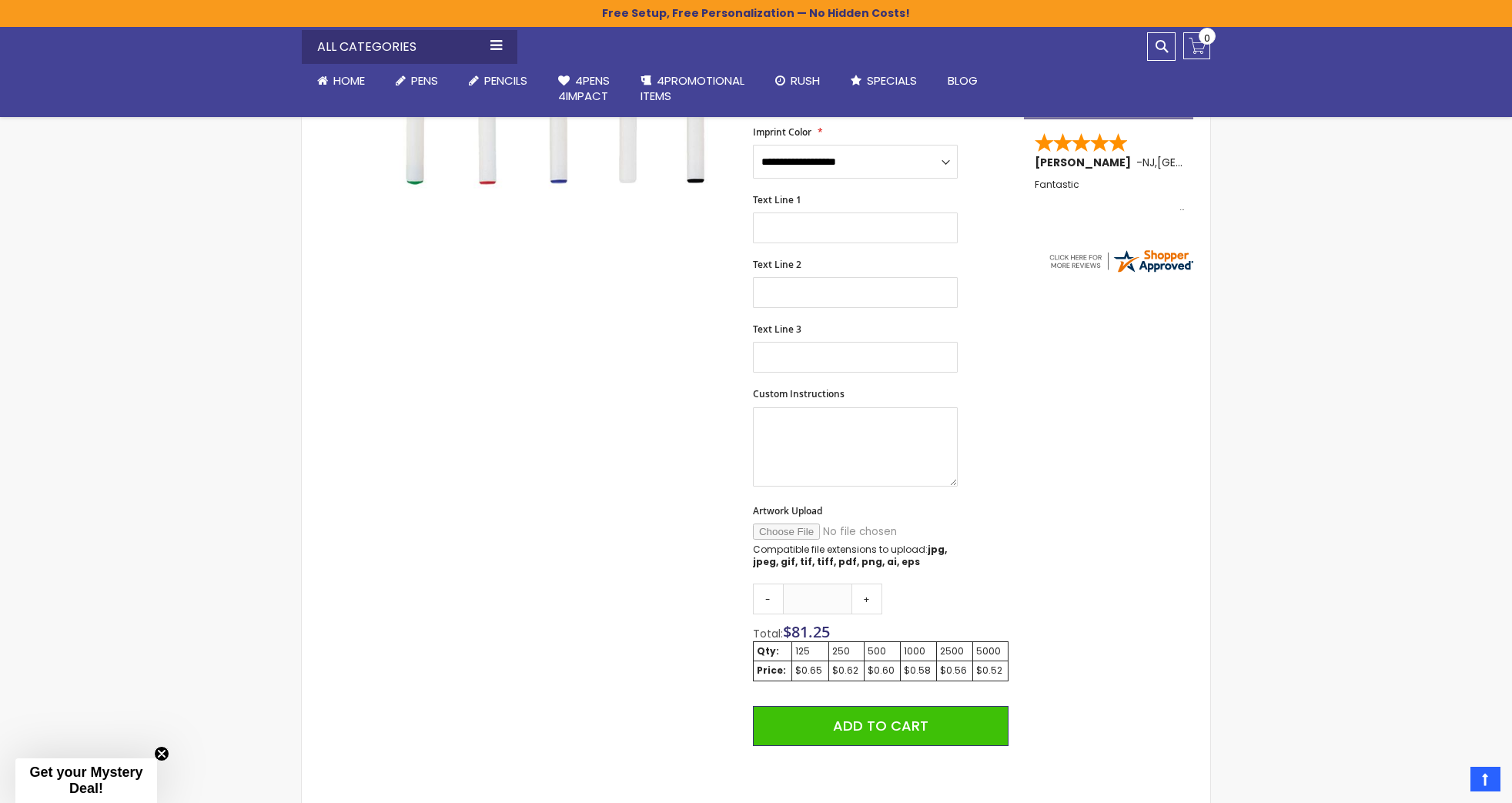
scroll to position [489, 0]
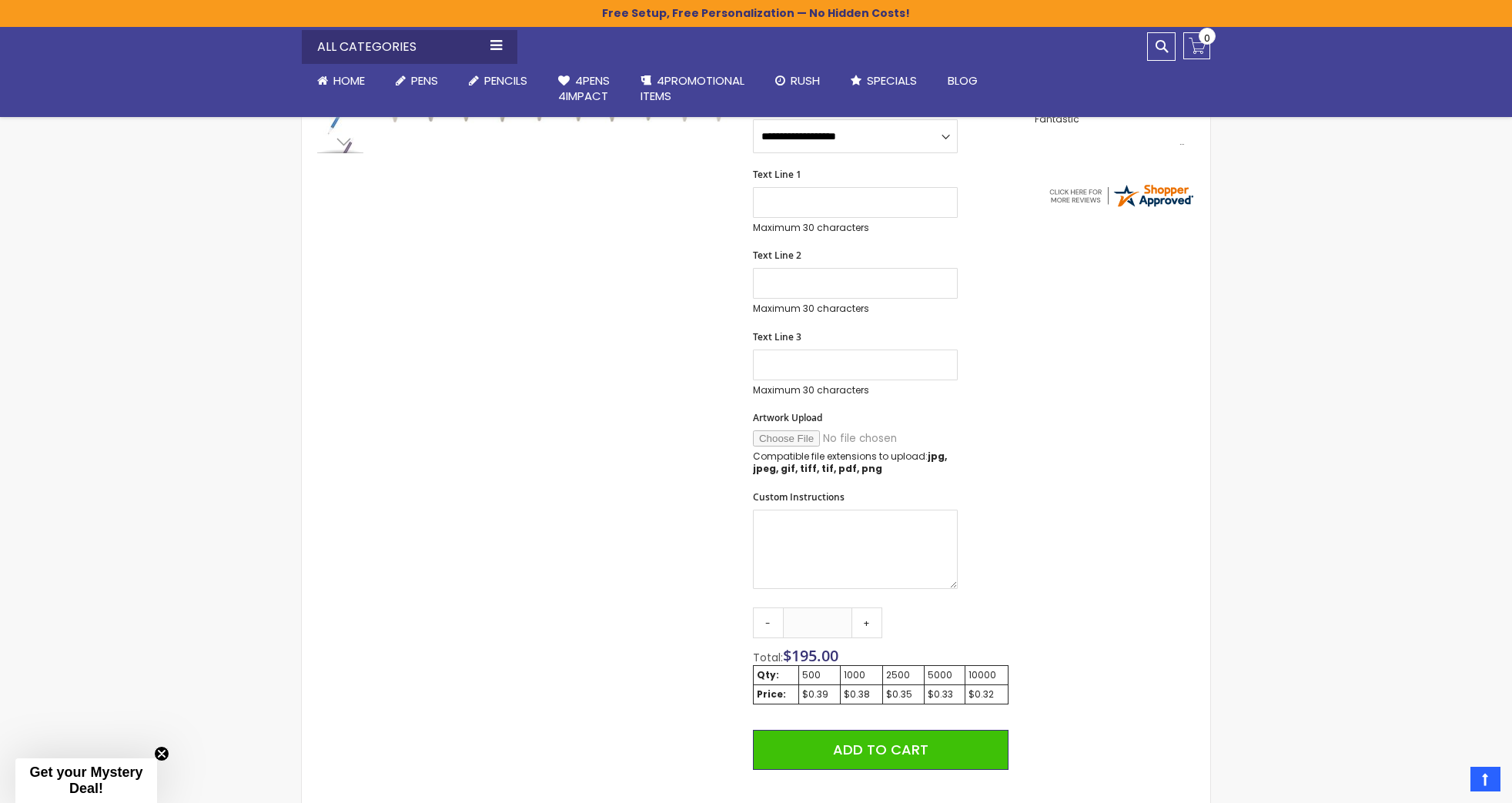
scroll to position [643, 0]
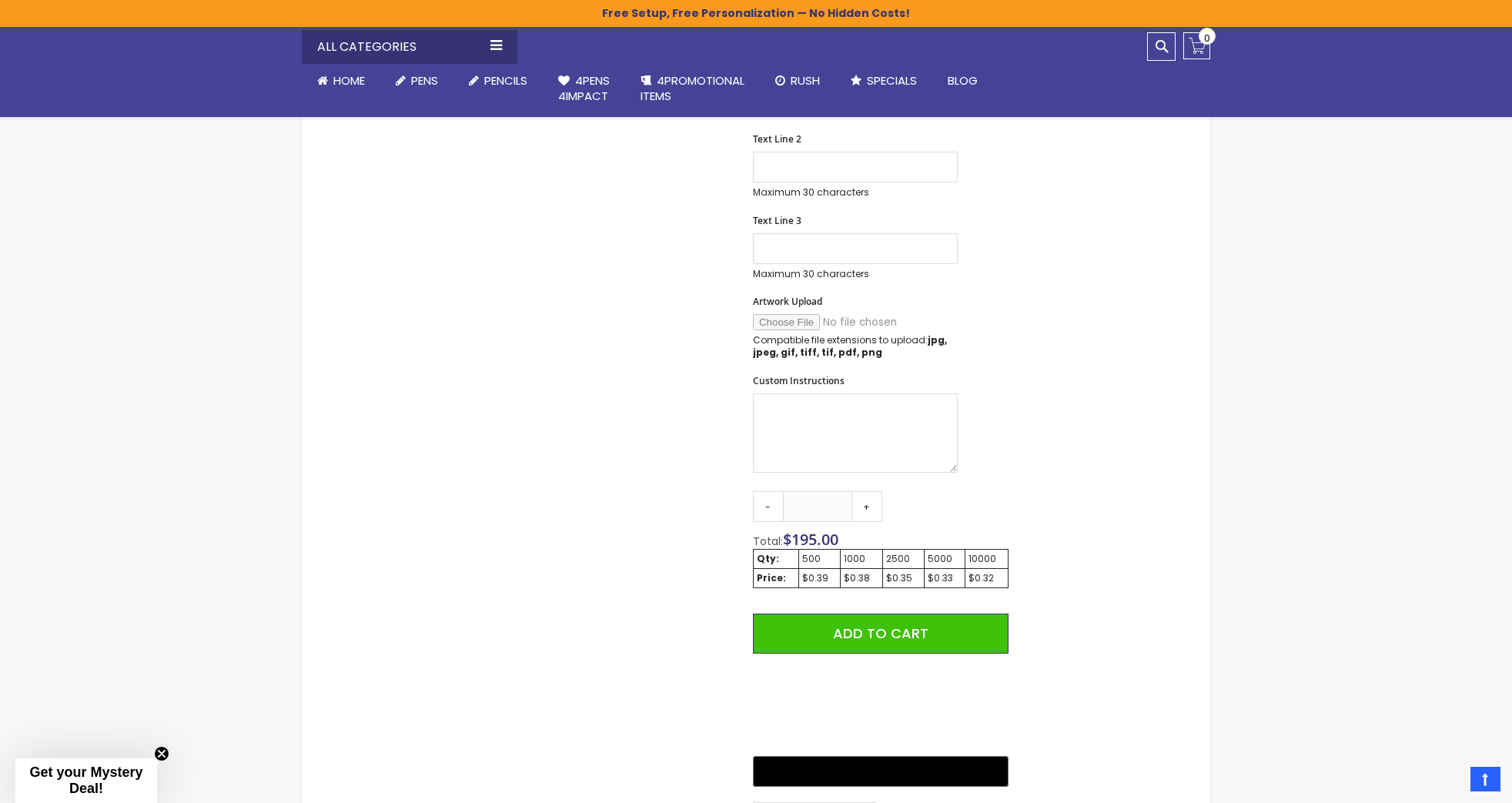
click at [504, 472] on div "Skip to the end of the images gallery Skip to the beginning of the images galle…" at bounding box center [662, 300] width 707 height 1327
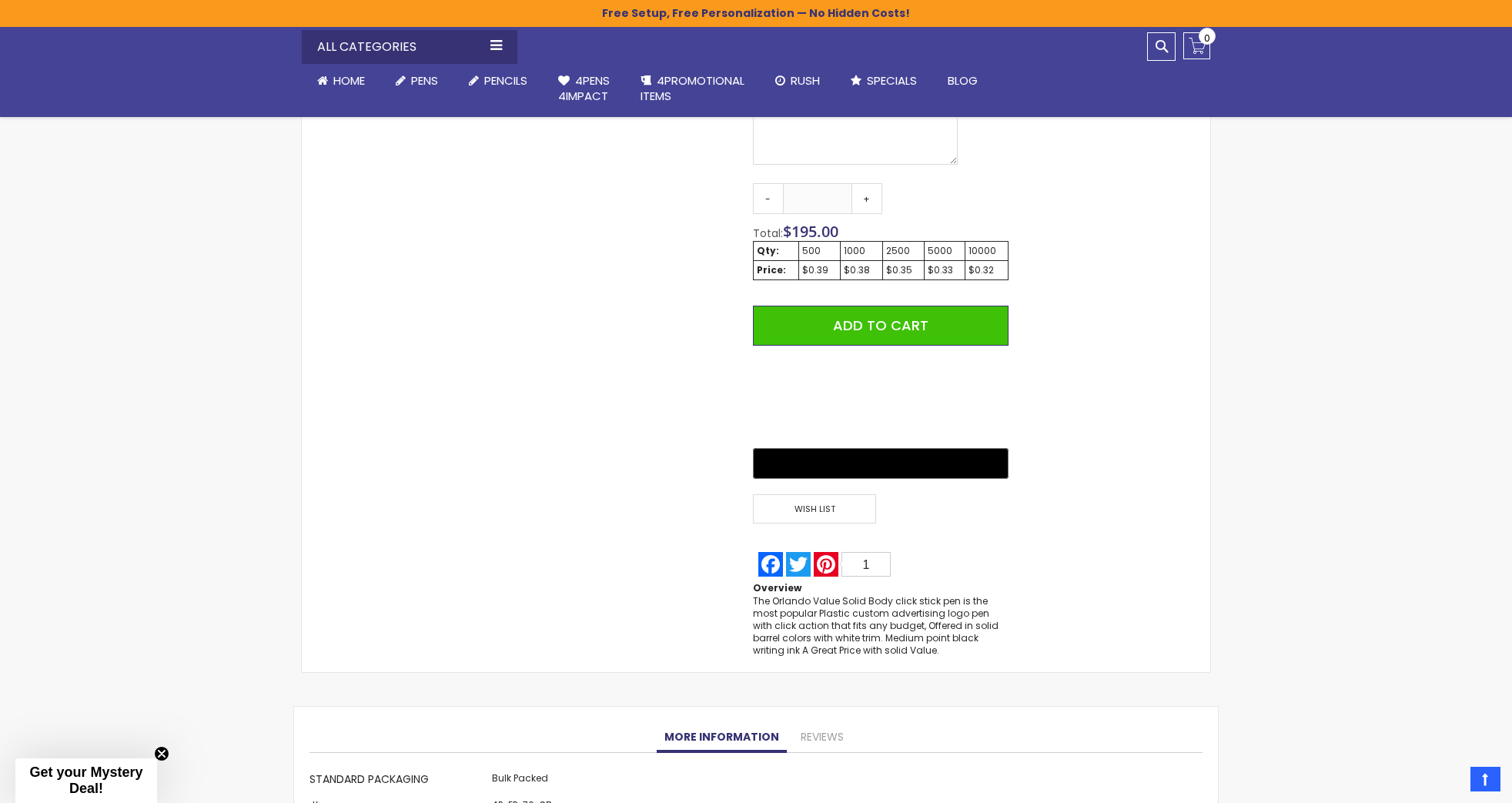
scroll to position [566, 0]
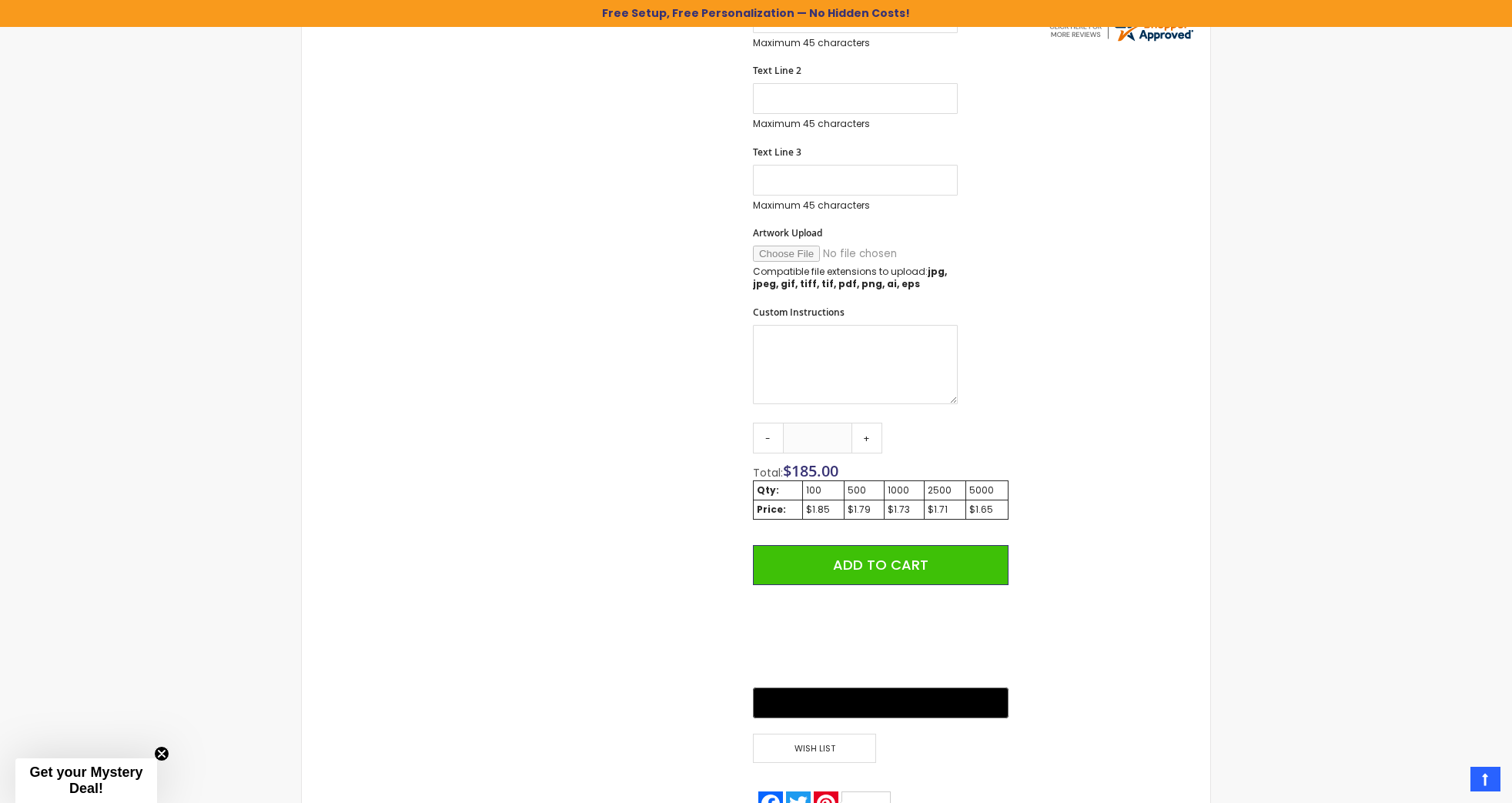
scroll to position [720, 0]
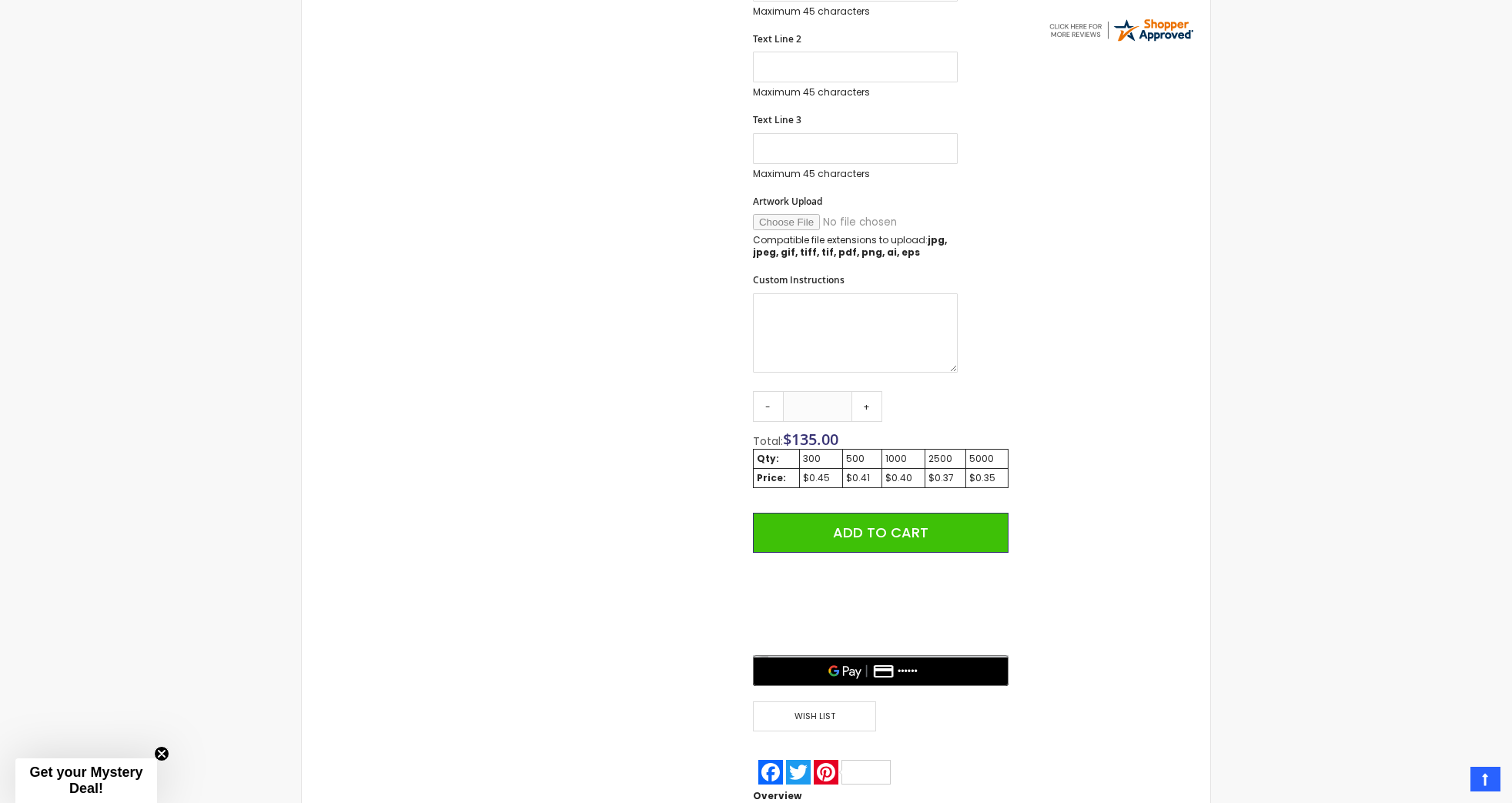
scroll to position [720, 0]
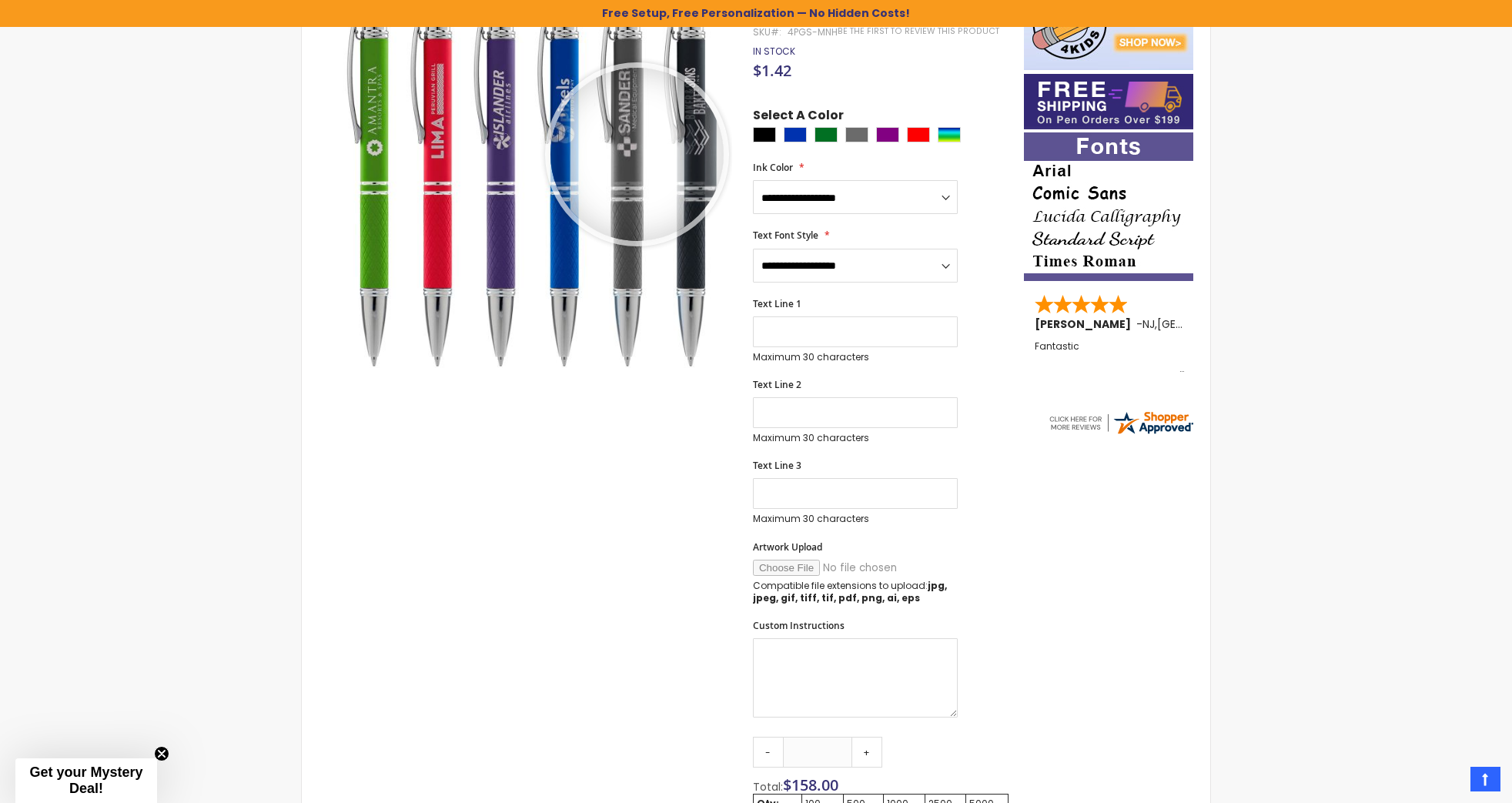
scroll to position [77, 0]
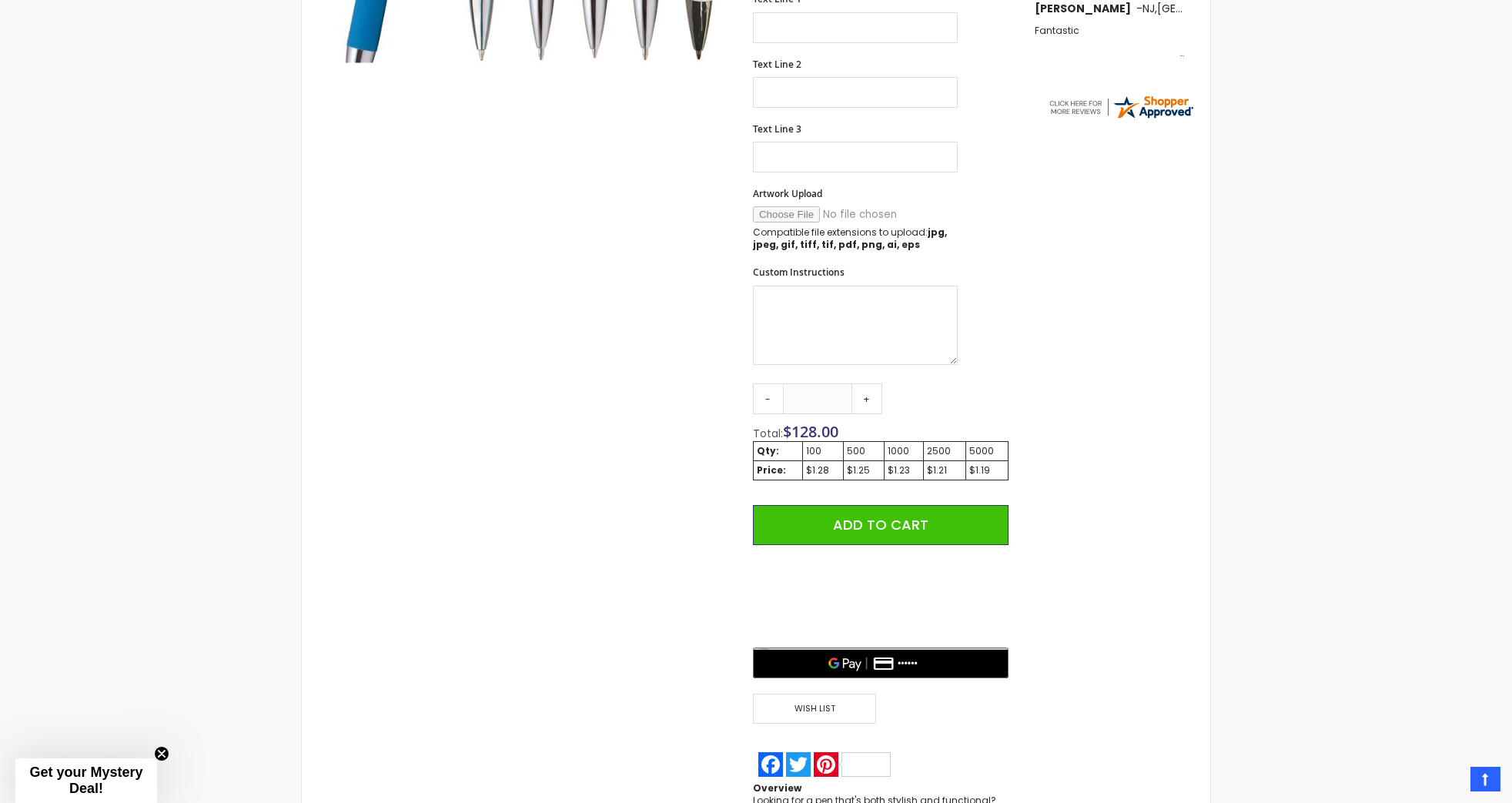
scroll to position [643, 0]
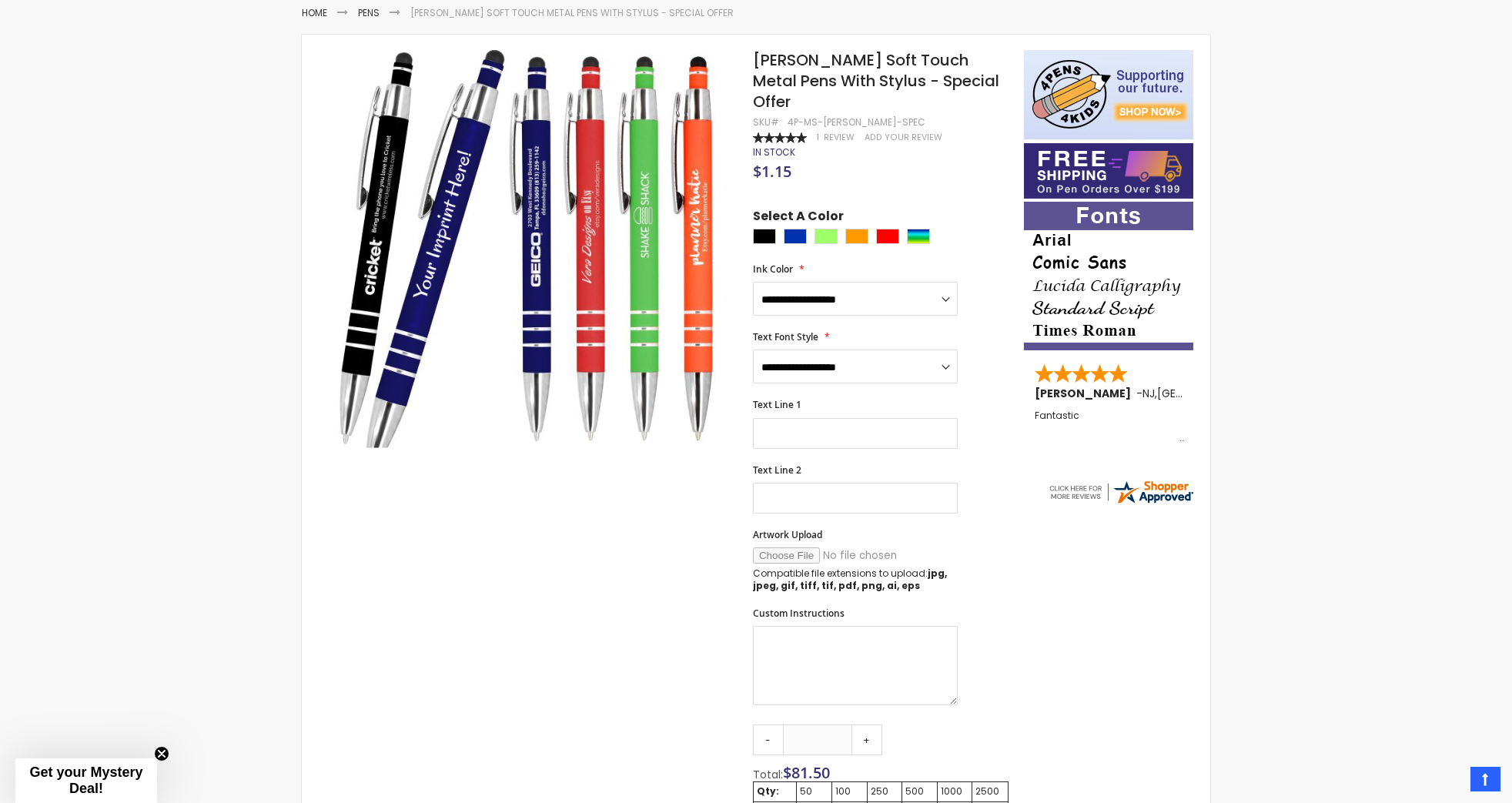
scroll to position [489, 0]
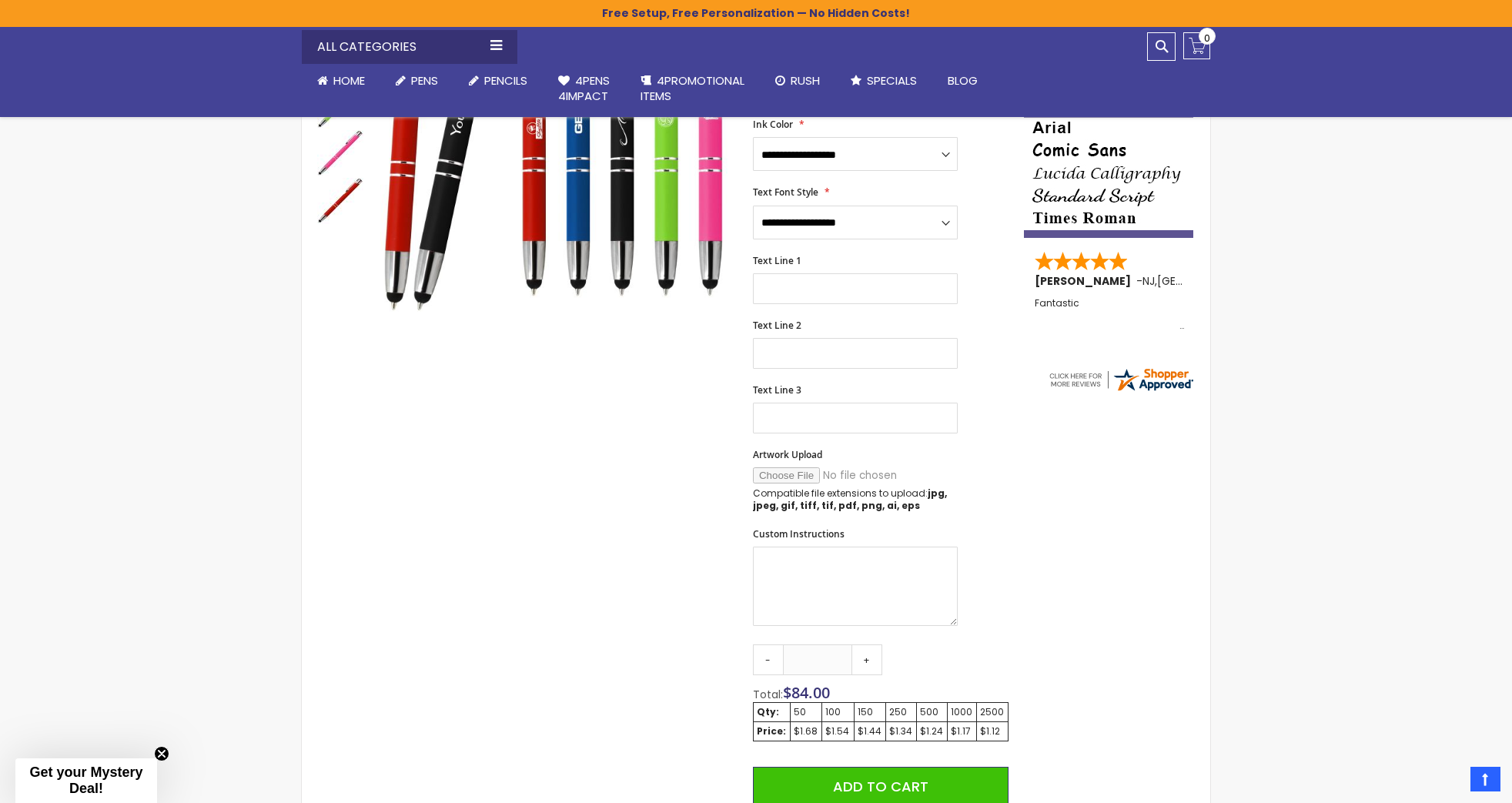
scroll to position [462, 0]
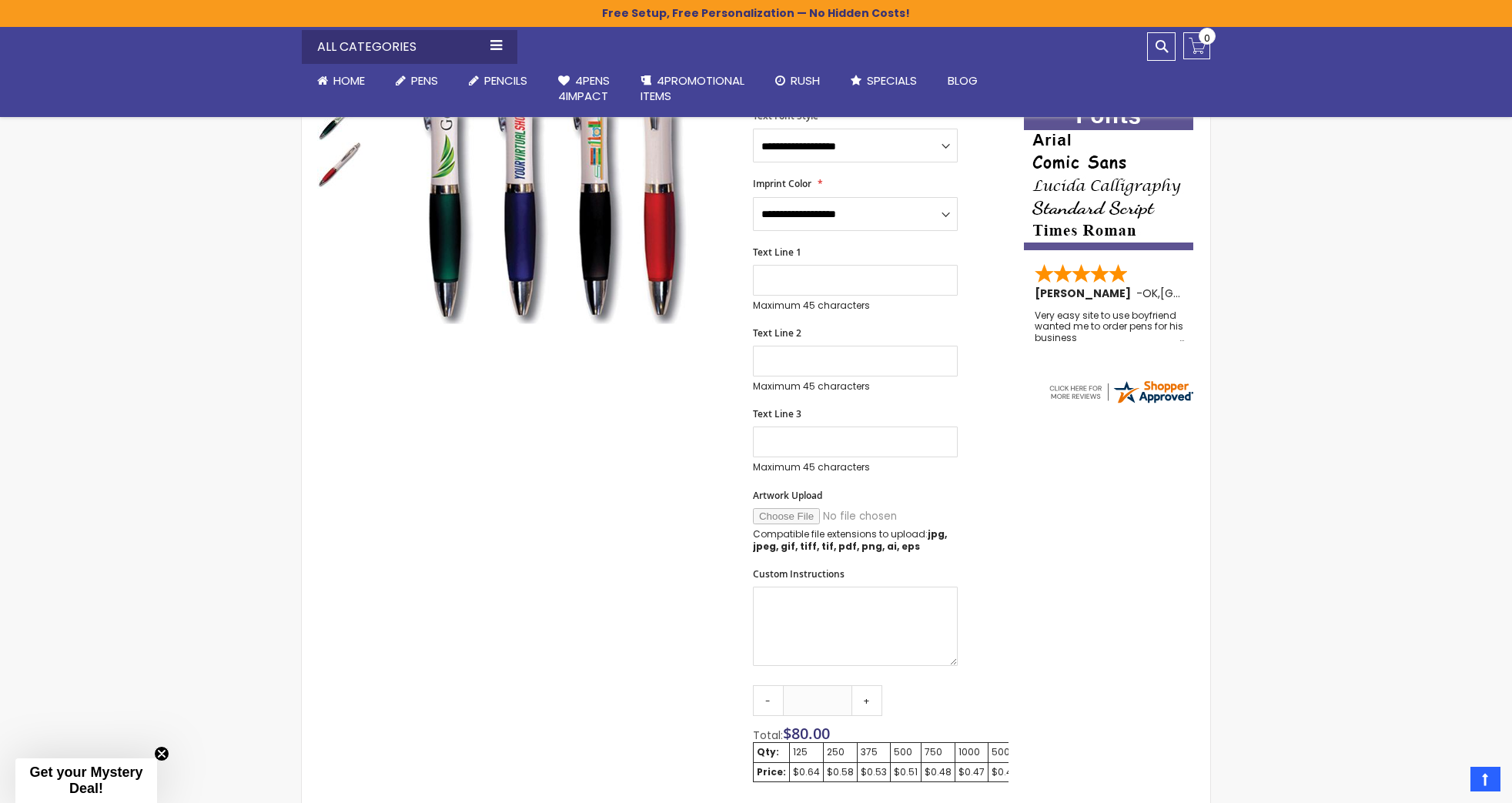
scroll to position [462, 0]
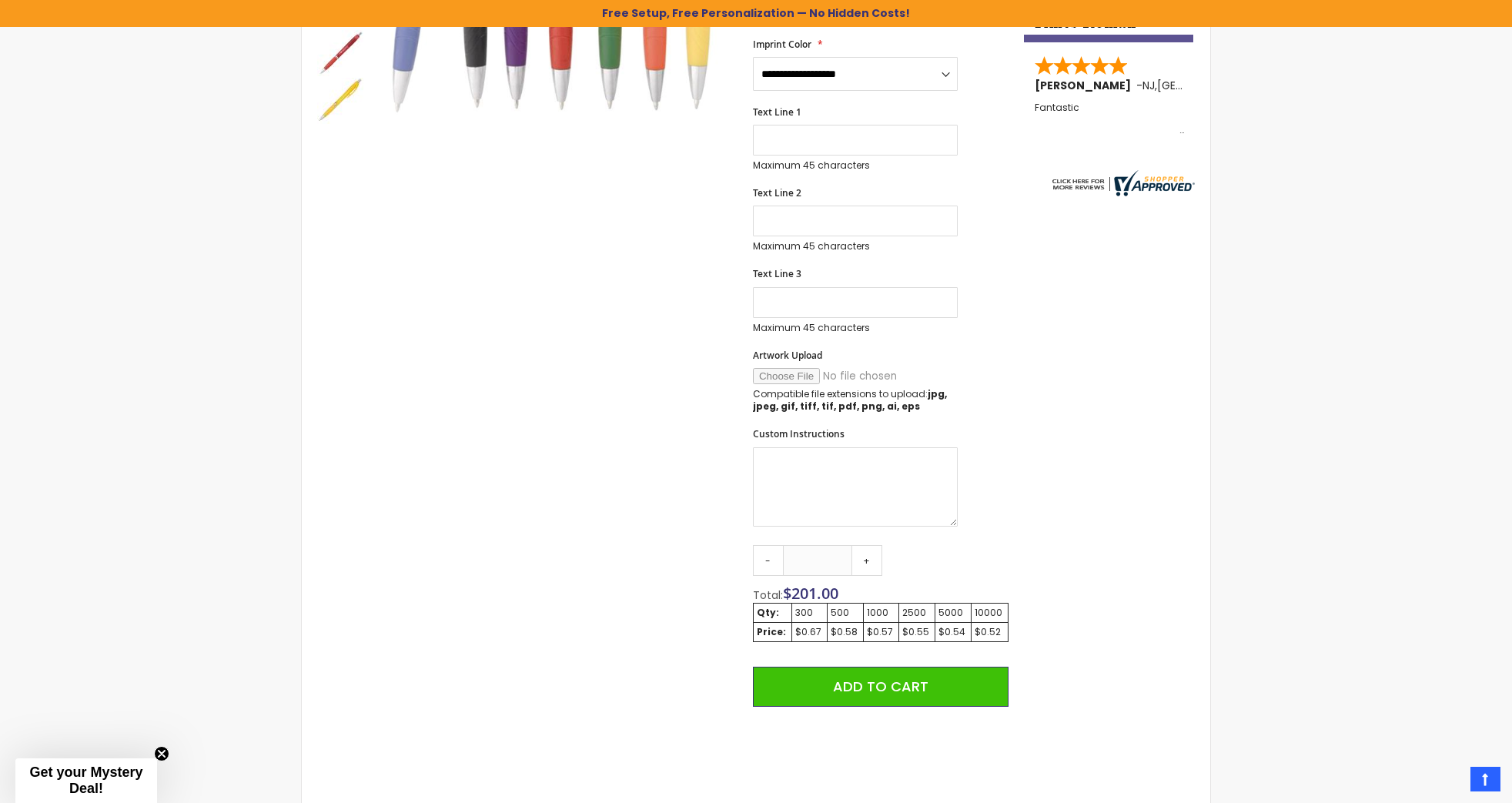
scroll to position [565, 0]
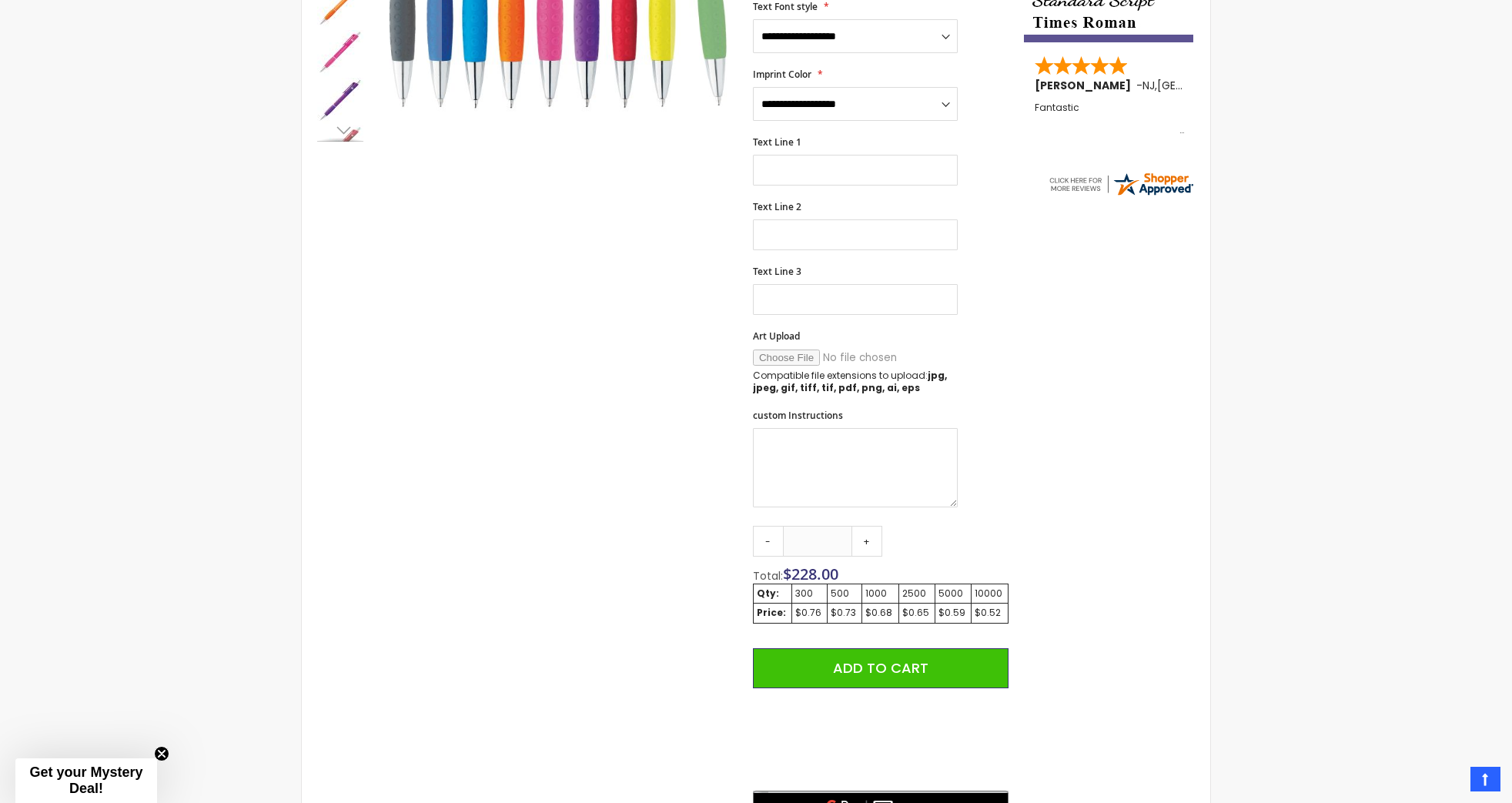
scroll to position [565, 0]
